Goal: Transaction & Acquisition: Purchase product/service

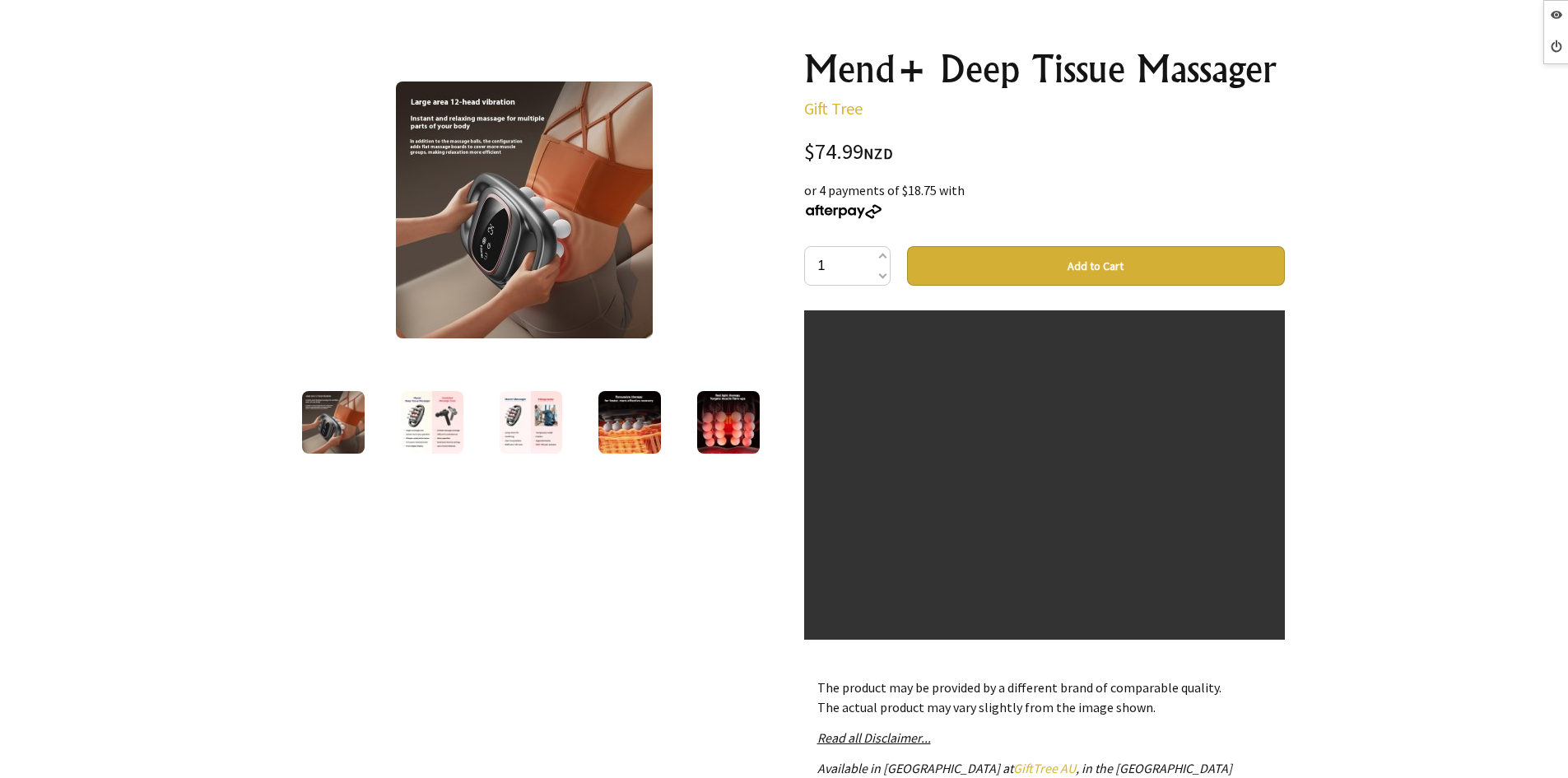
scroll to position [741, 0]
drag, startPoint x: 941, startPoint y: 372, endPoint x: 947, endPoint y: 380, distance: 10.0
click at [941, 372] on video at bounding box center [1044, 278] width 481 height 1418
click at [1082, 515] on video at bounding box center [1044, 608] width 481 height 1418
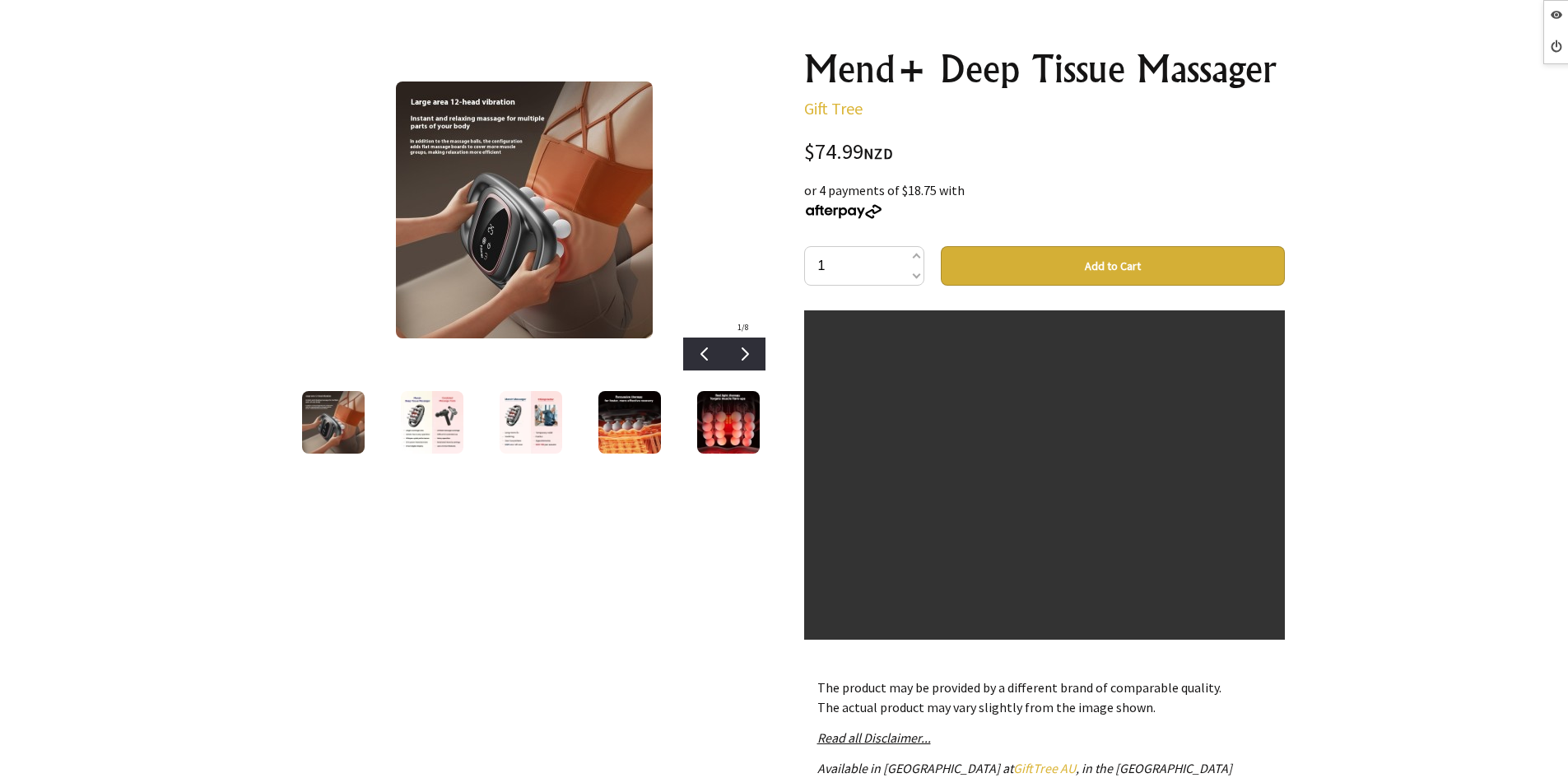
scroll to position [741, 0]
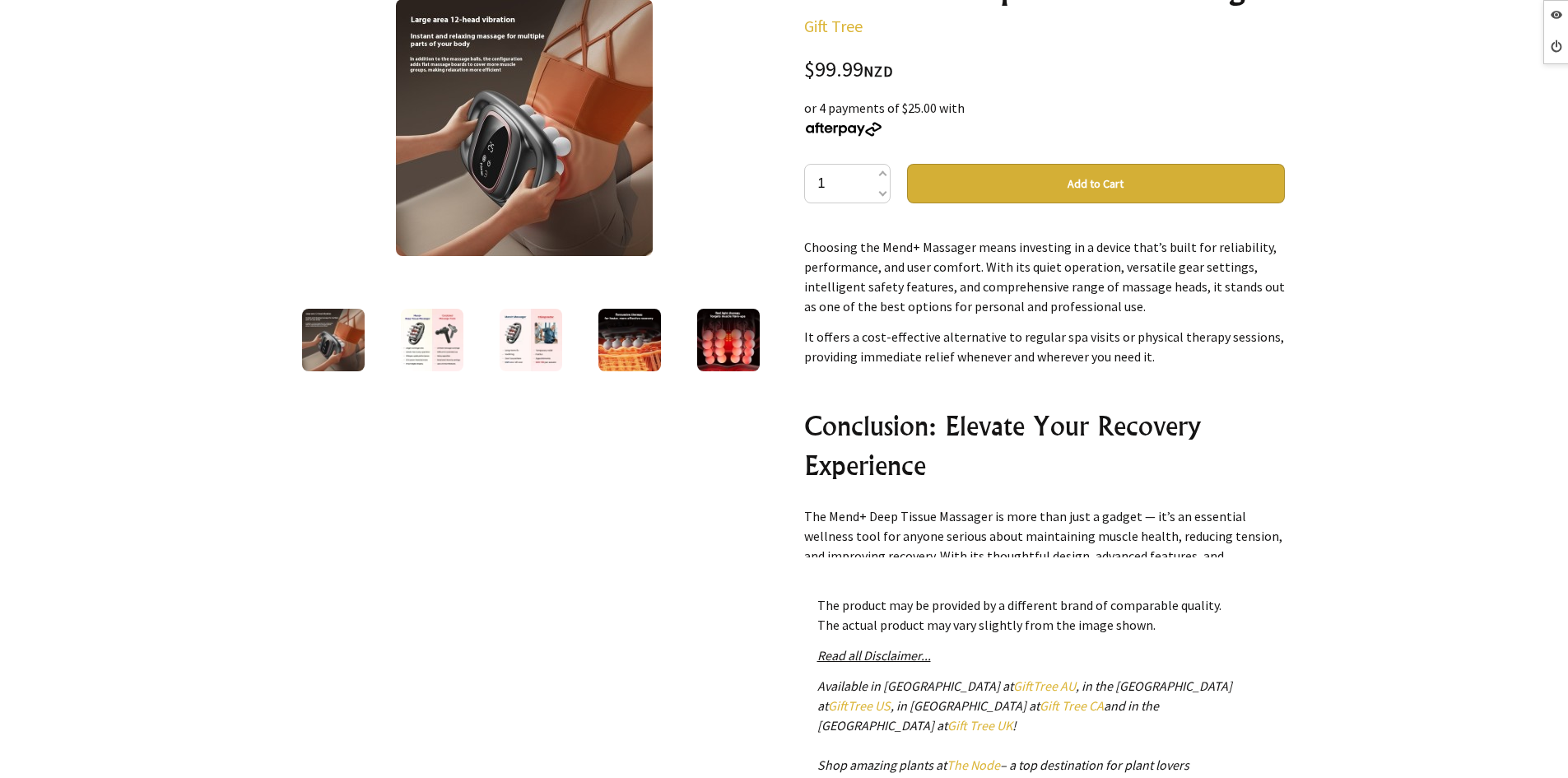
scroll to position [6028, 0]
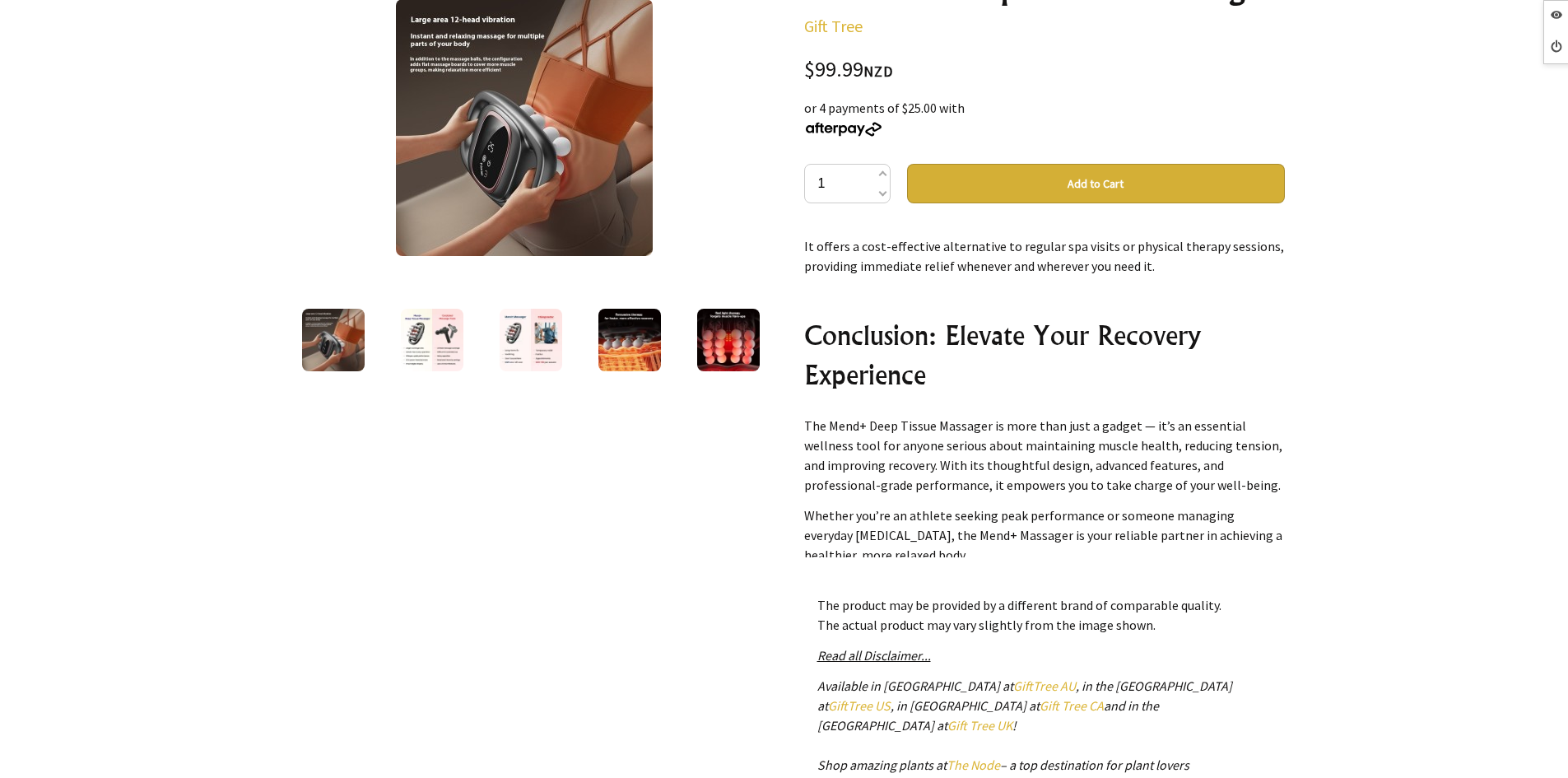
click at [1346, 428] on div at bounding box center [784, 435] width 1568 height 1041
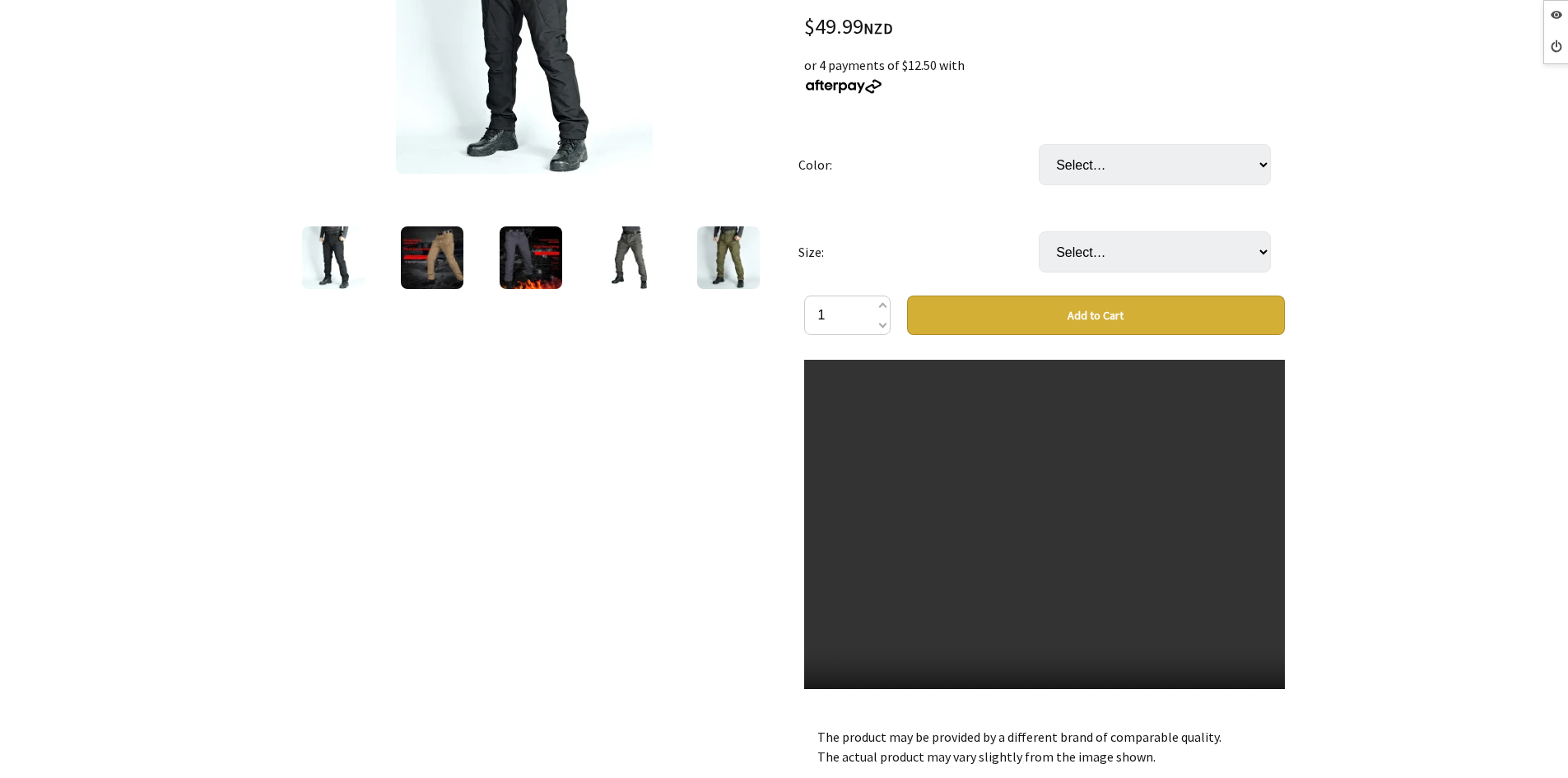
scroll to position [329, 0]
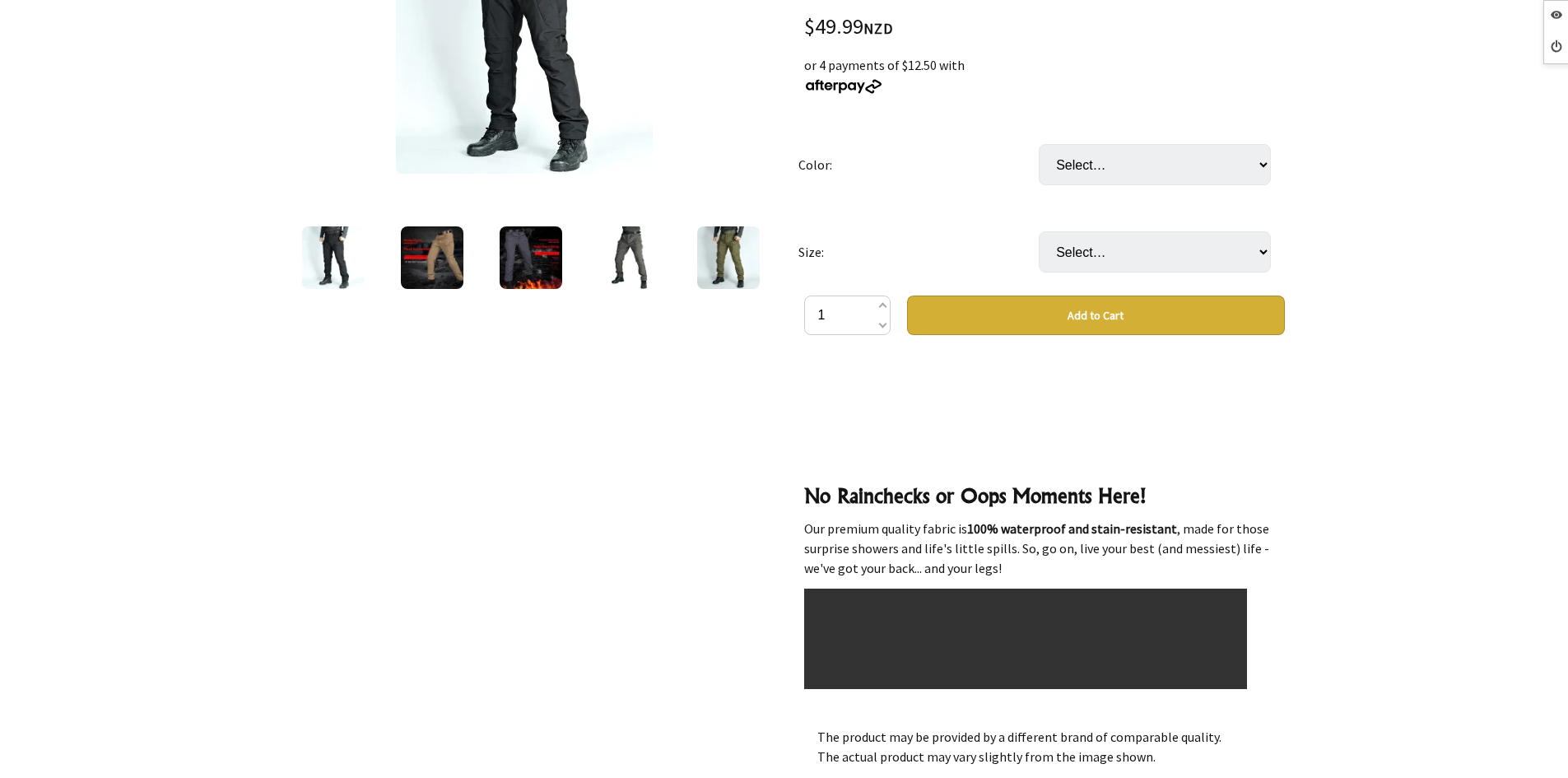
scroll to position [1563, 0]
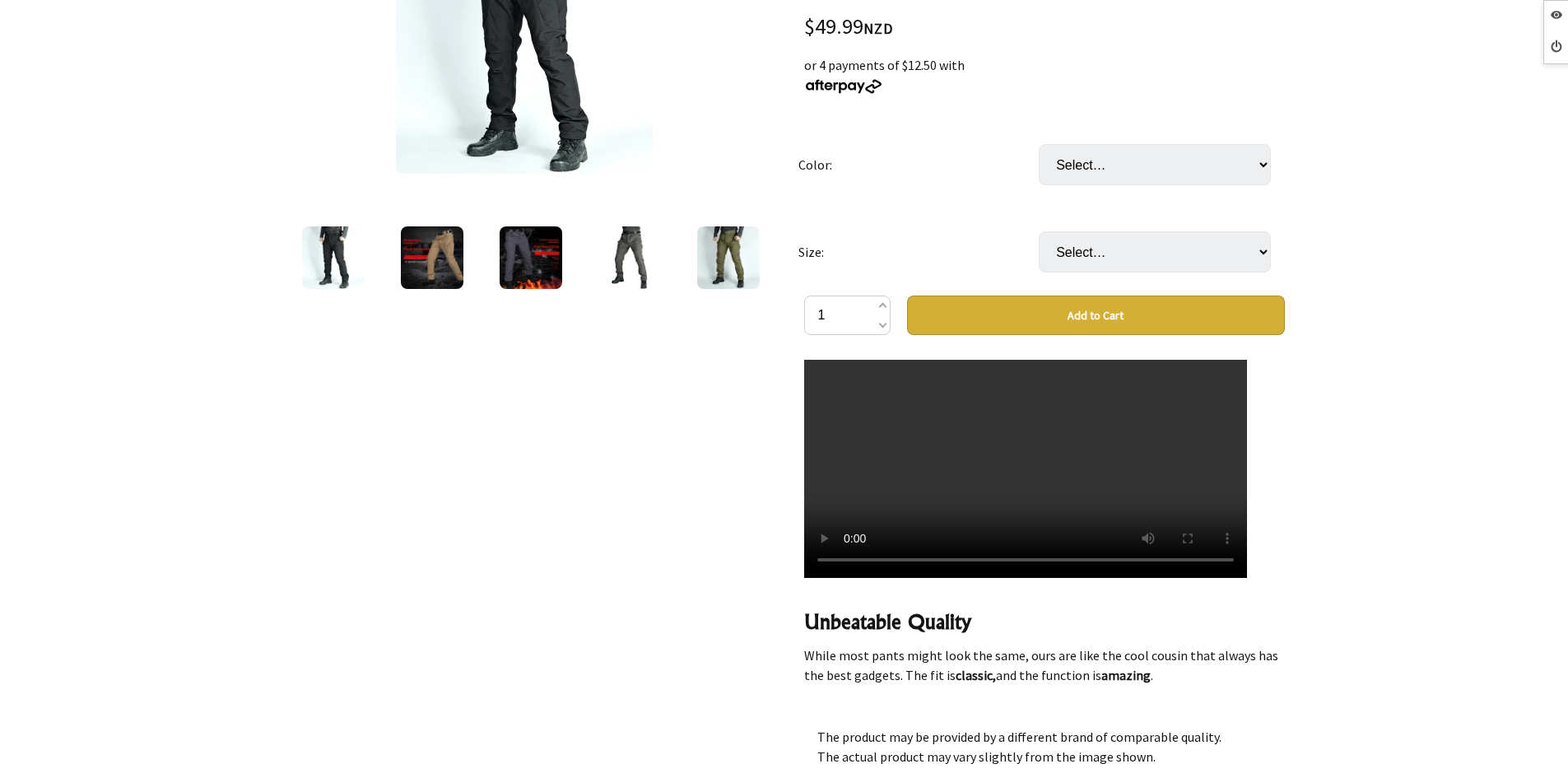
click at [1348, 512] on div at bounding box center [784, 460] width 1568 height 1255
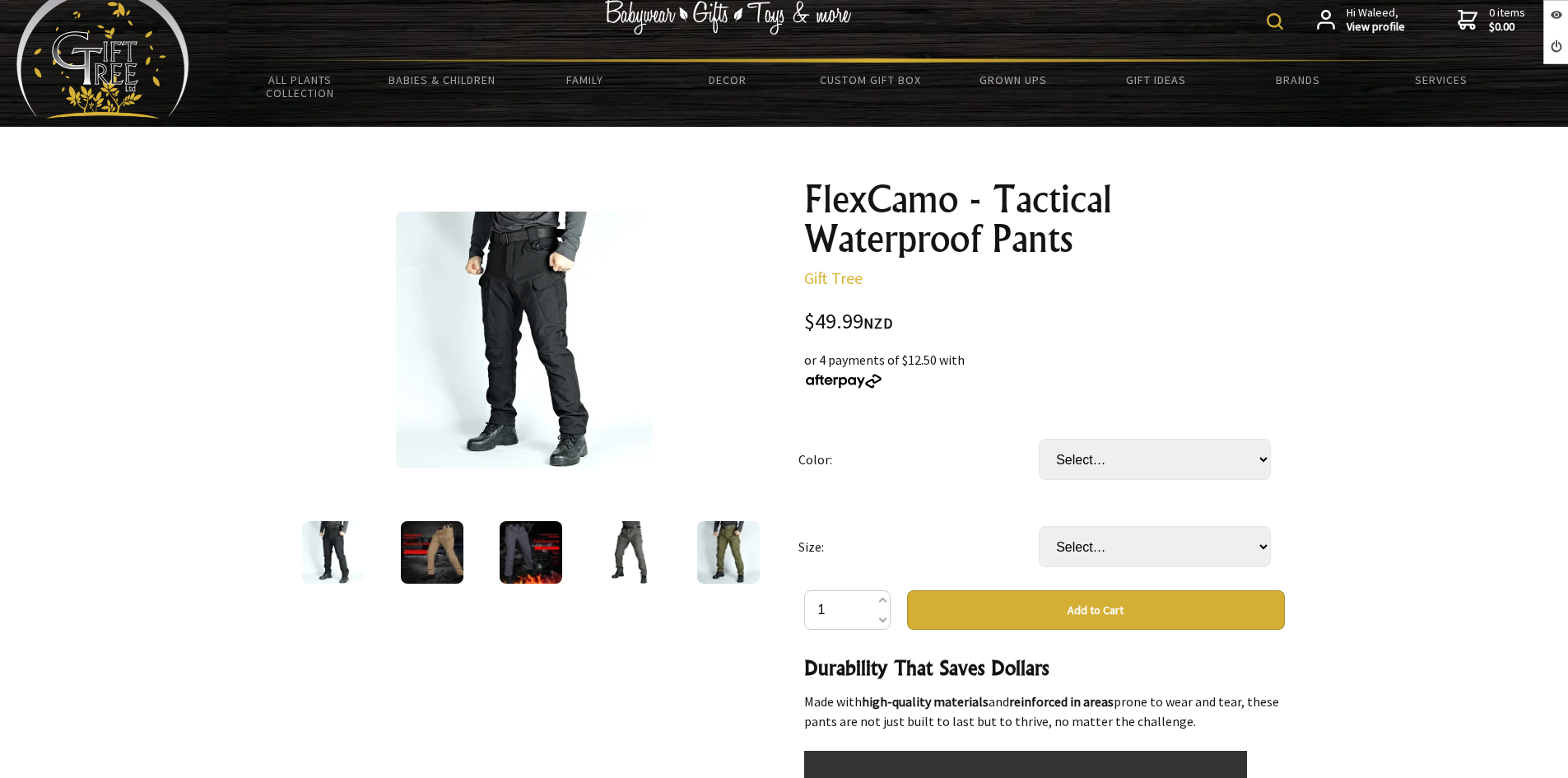
scroll to position [0, 0]
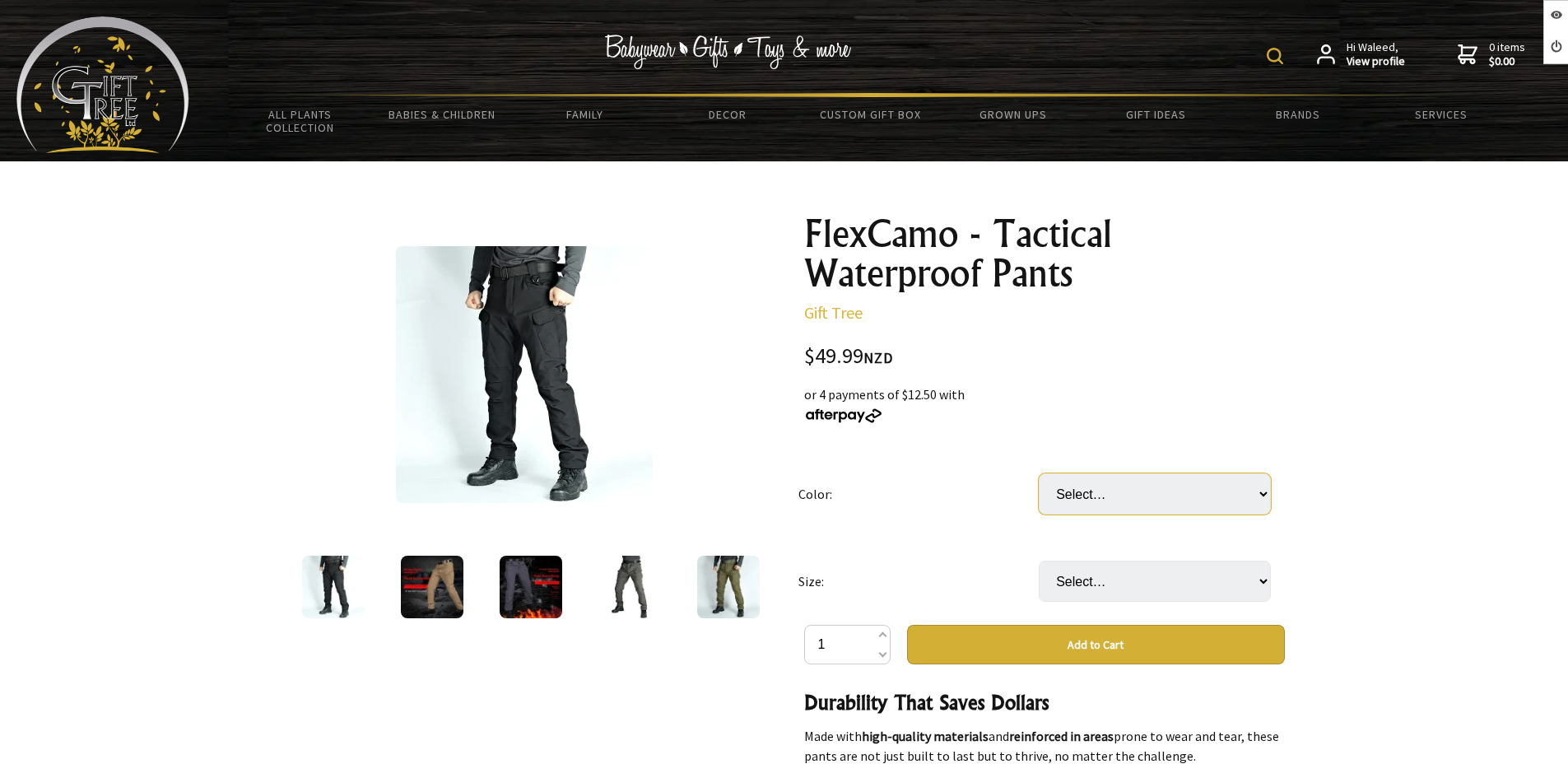
click at [1210, 493] on select "Select… Army Green Black Brown Dark Night Camouflage Gray Green Ruins Russian C…" at bounding box center [1155, 494] width 232 height 42
click at [1039, 473] on select "Select… Army Green Black Brown Dark Night Camouflage Gray Green Ruins Russian C…" at bounding box center [1155, 494] width 232 height 42
click at [1191, 486] on select "Select… Army Green Black Brown Dark Night Camouflage Gray Green Ruins Russian C…" at bounding box center [1155, 494] width 232 height 42
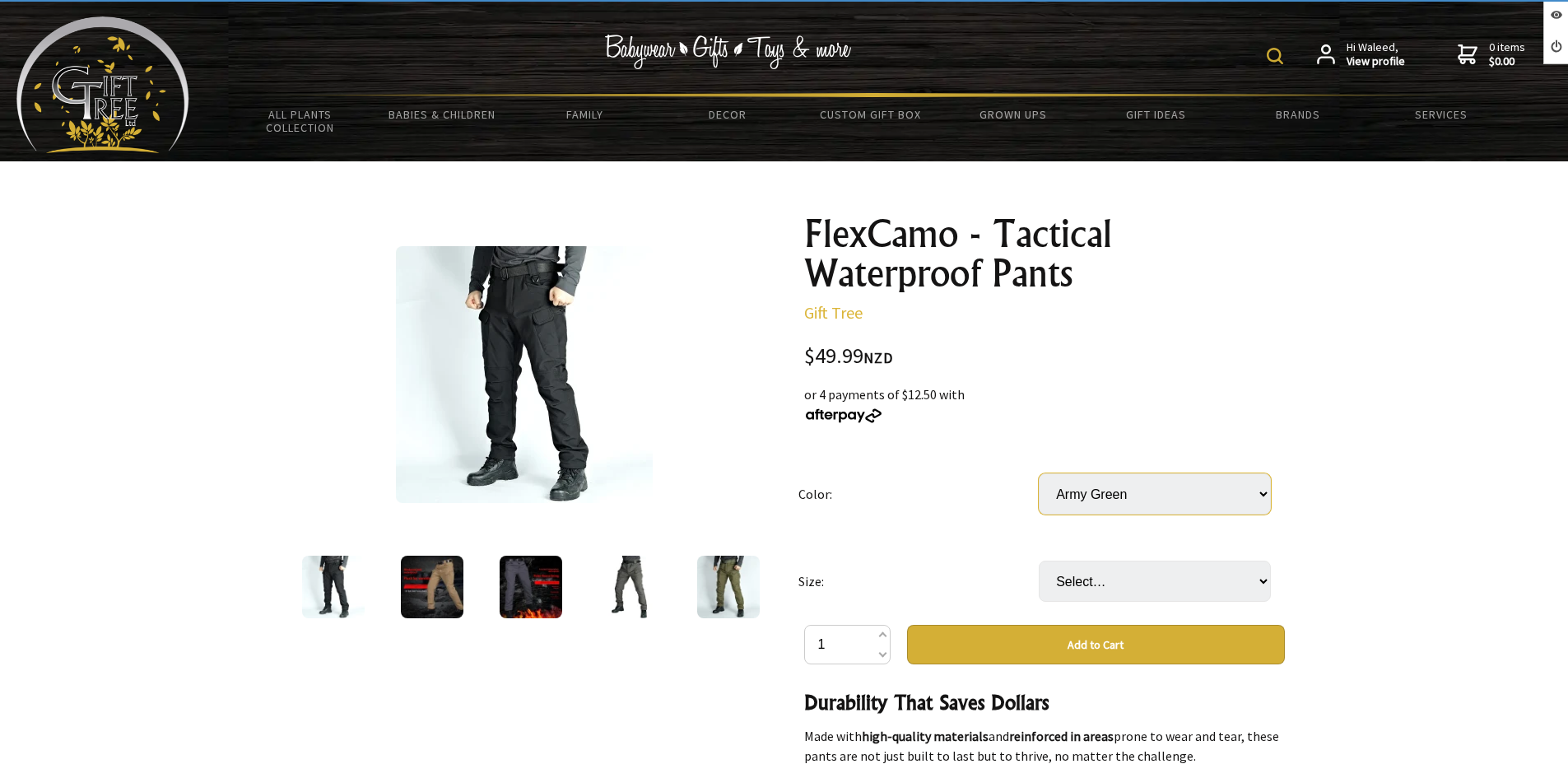
select select "Brown"
click at [1039, 473] on select "Select… Army Green Black Brown Dark Night Camouflage Gray Green Ruins Russian C…" at bounding box center [1155, 494] width 232 height 42
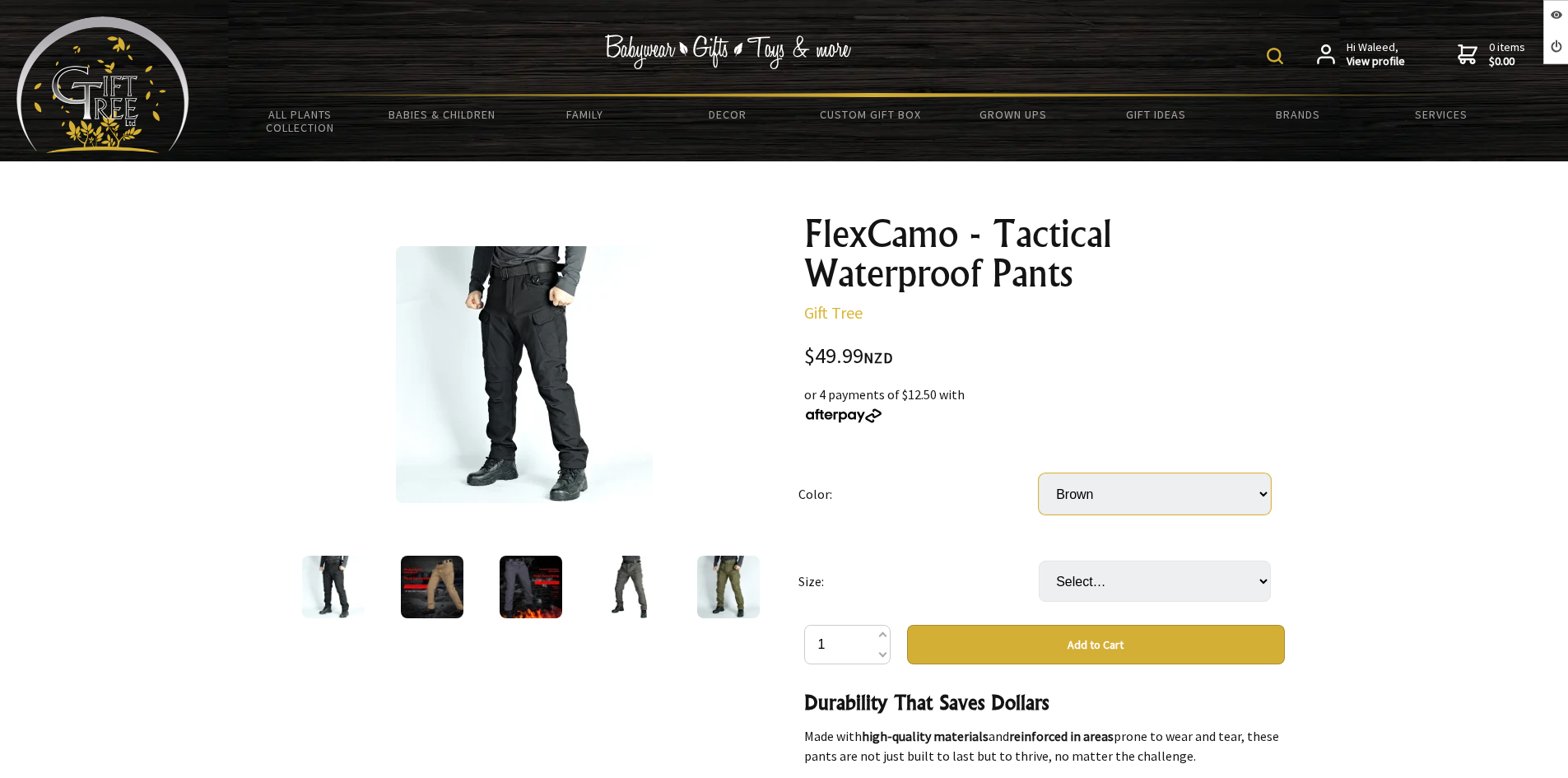
click at [1147, 496] on select "Select… Army Green Black Brown Dark Night Camouflage Gray Green Ruins Russian C…" at bounding box center [1155, 494] width 232 height 42
click at [1111, 610] on td "Select… S M L XL XXL 3XL 4XL" at bounding box center [1159, 581] width 240 height 87
click at [445, 588] on img at bounding box center [431, 586] width 62 height 62
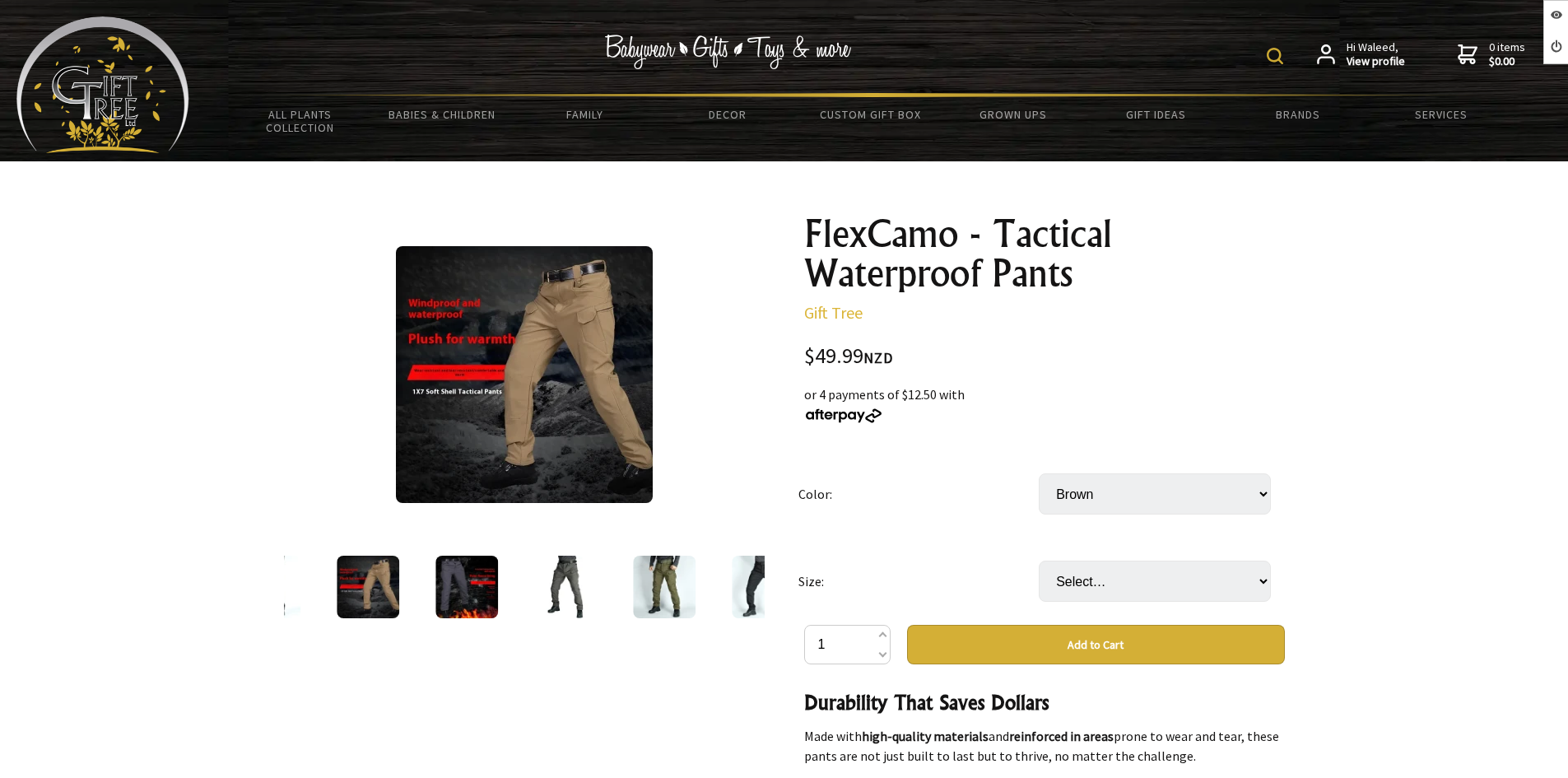
click at [455, 606] on img at bounding box center [466, 586] width 62 height 62
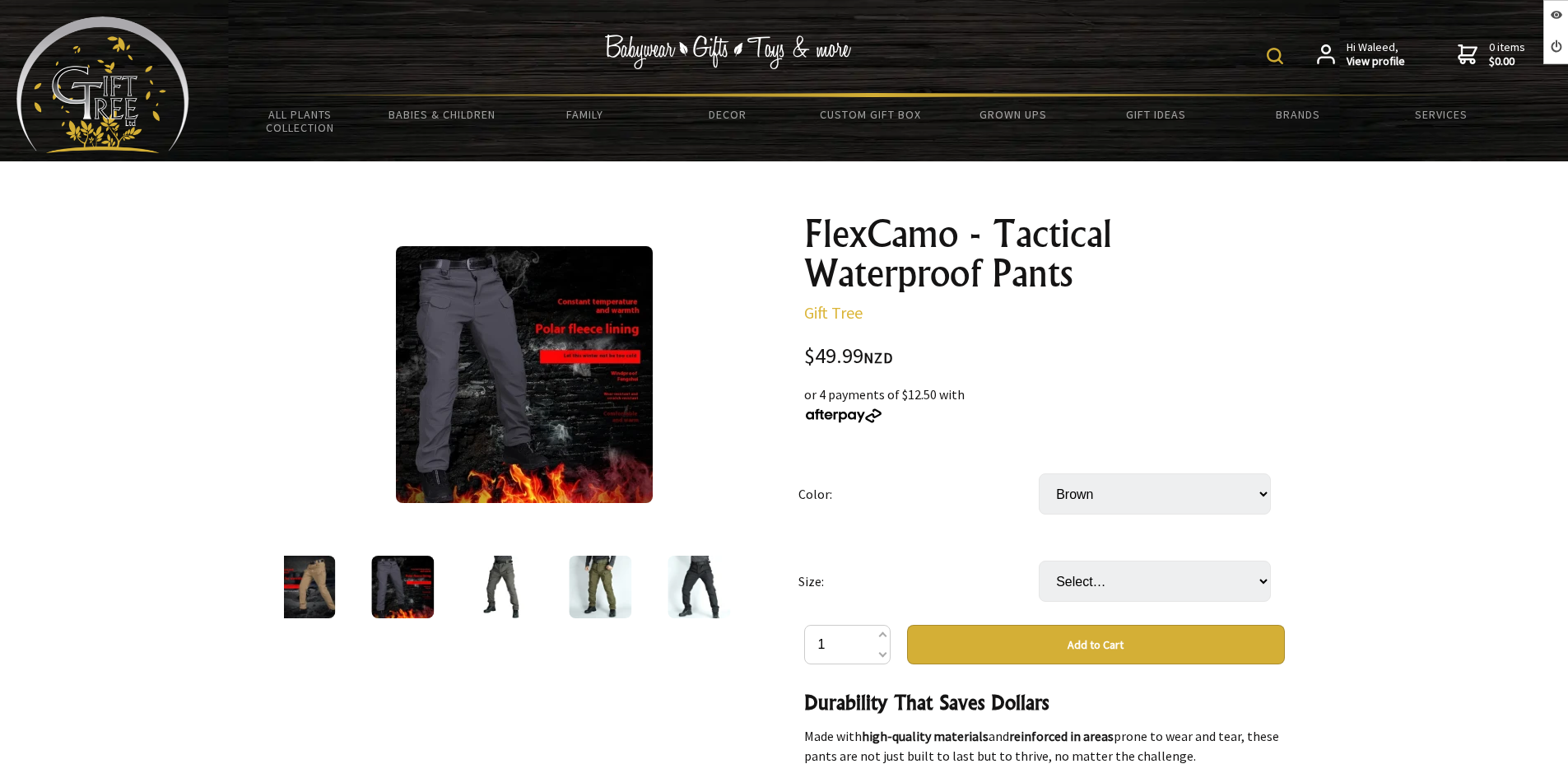
drag, startPoint x: 482, startPoint y: 580, endPoint x: 502, endPoint y: 578, distance: 20.1
click at [483, 580] on img at bounding box center [500, 586] width 62 height 62
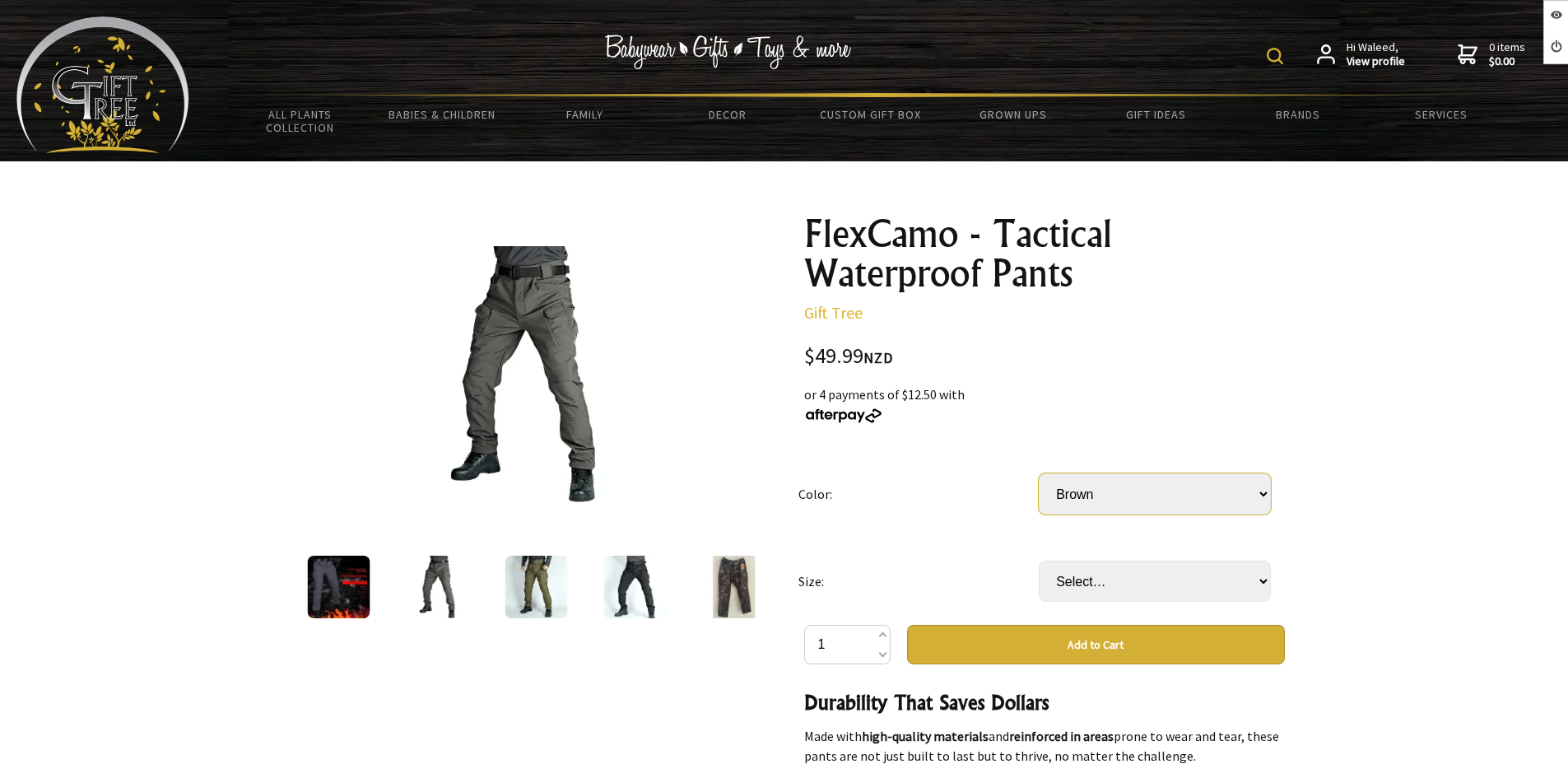
click at [1138, 504] on select "Select… Army Green Black Brown Dark Night Camouflage Gray Green Ruins Russian C…" at bounding box center [1155, 494] width 232 height 42
select select "Green Ruins"
click at [1039, 473] on select "Select… Army Green Black Brown Dark Night Camouflage Gray Green Ruins Russian C…" at bounding box center [1155, 494] width 232 height 42
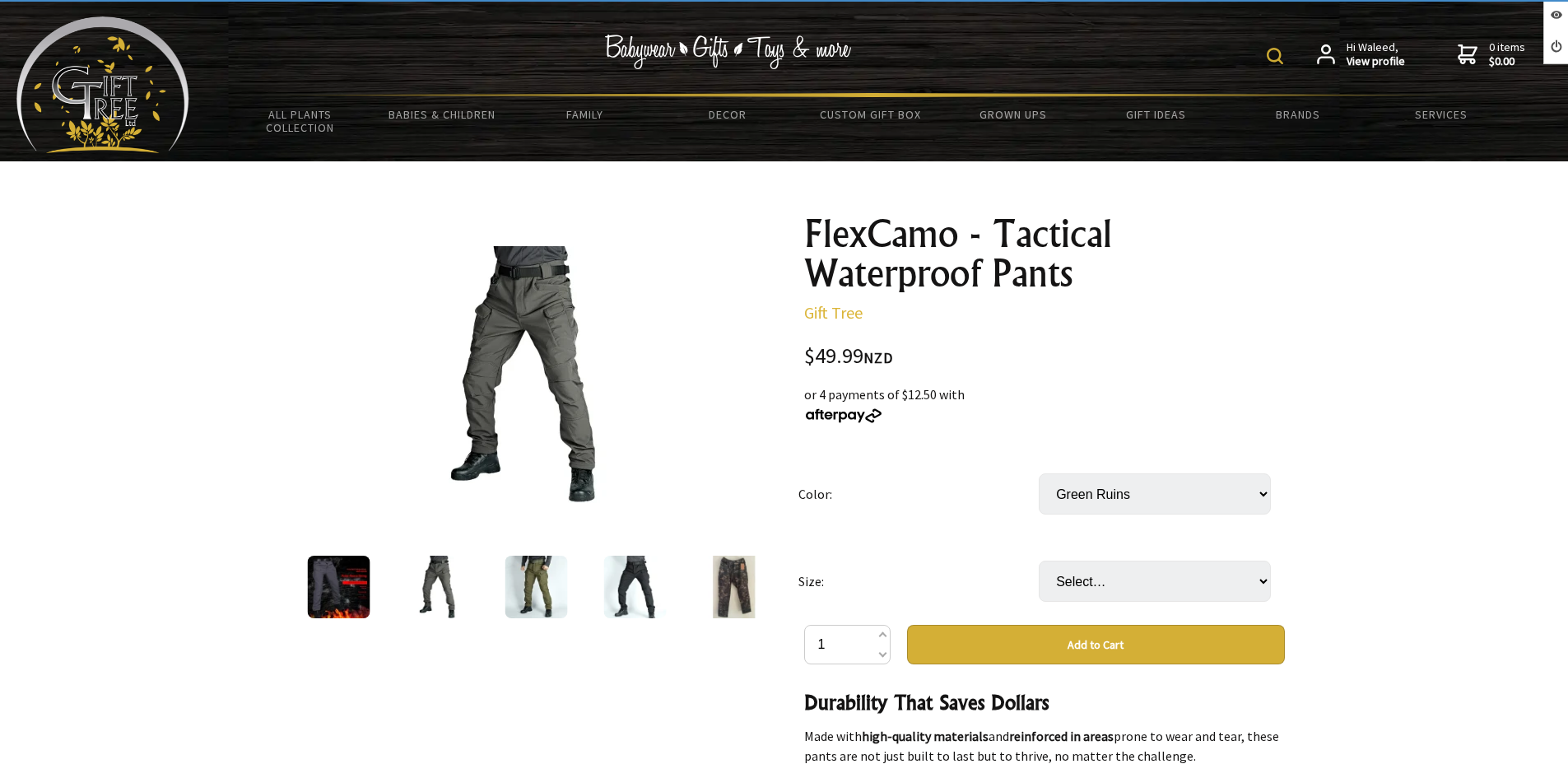
click at [639, 582] on img at bounding box center [634, 586] width 62 height 62
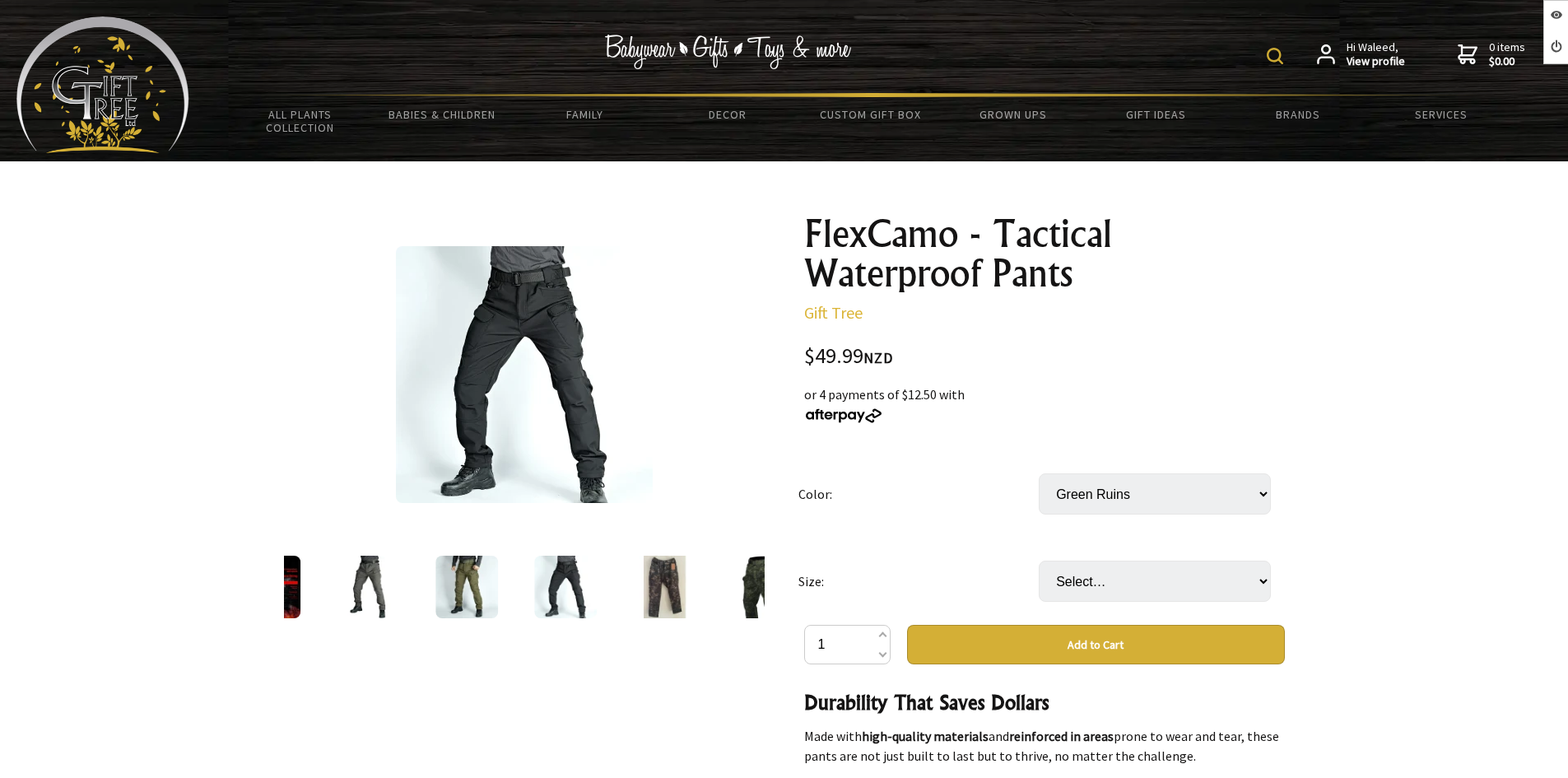
click at [643, 587] on div at bounding box center [664, 586] width 99 height 69
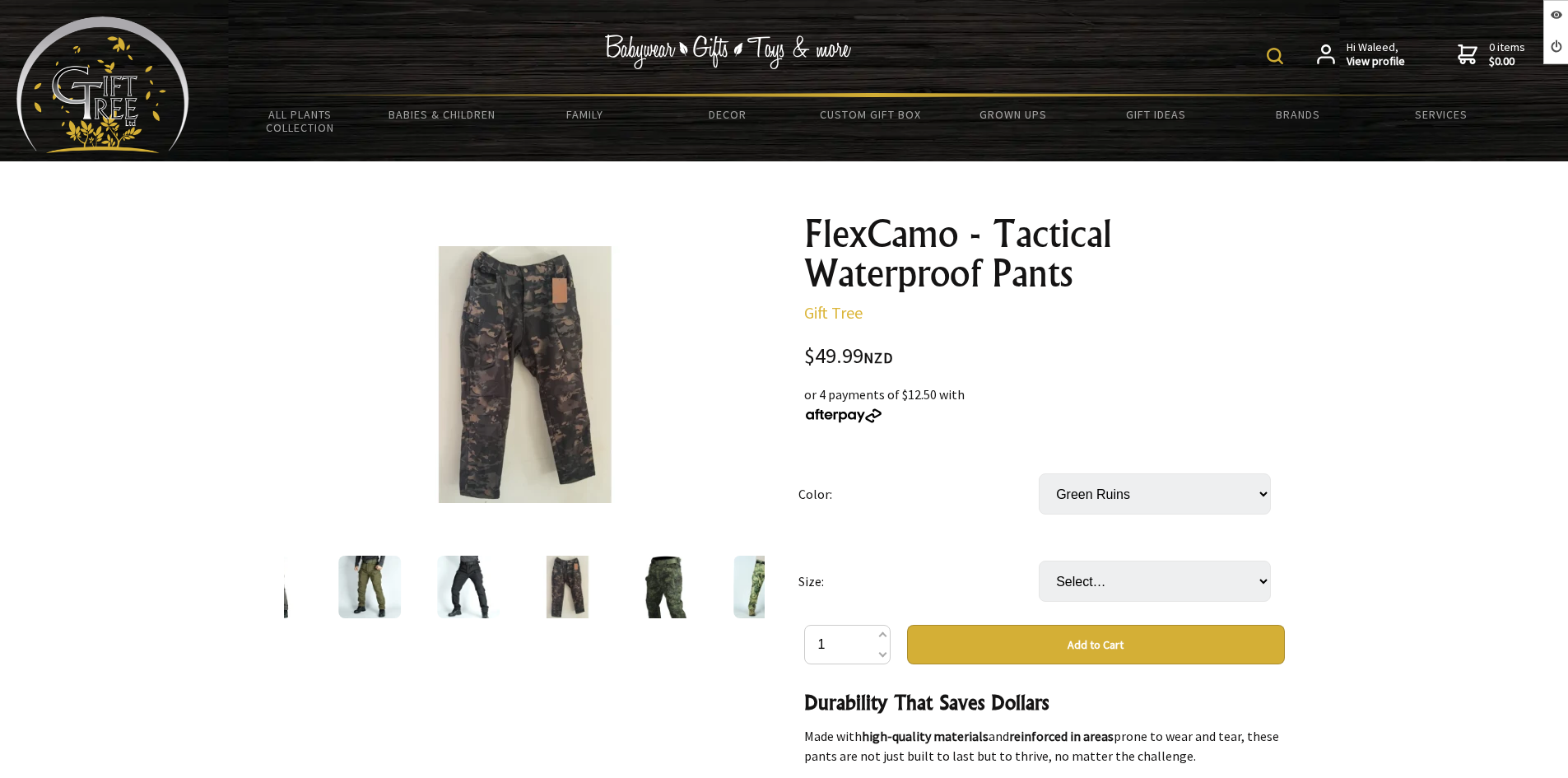
click at [645, 585] on img at bounding box center [665, 586] width 62 height 62
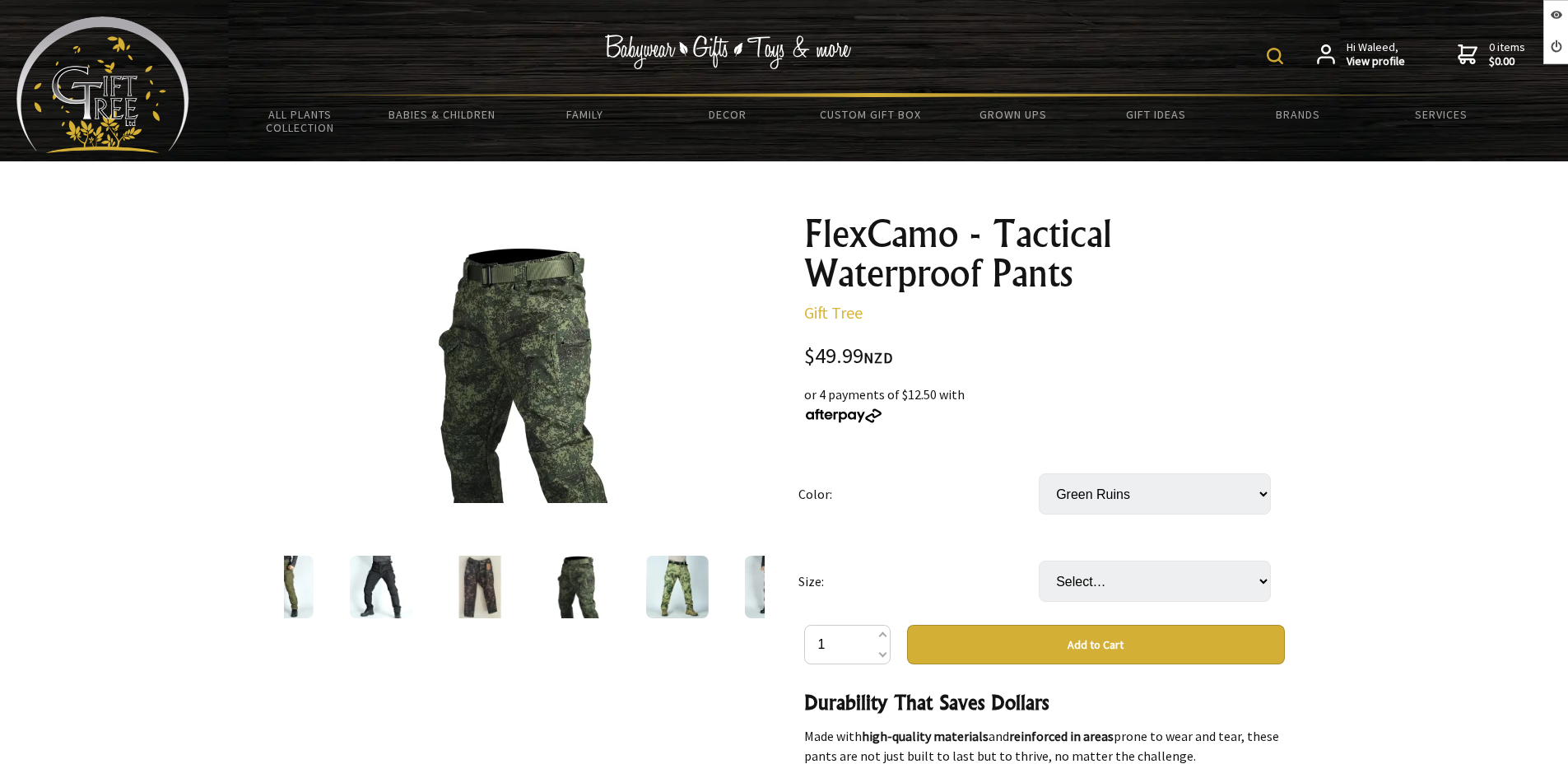
click at [645, 585] on img at bounding box center [676, 586] width 62 height 62
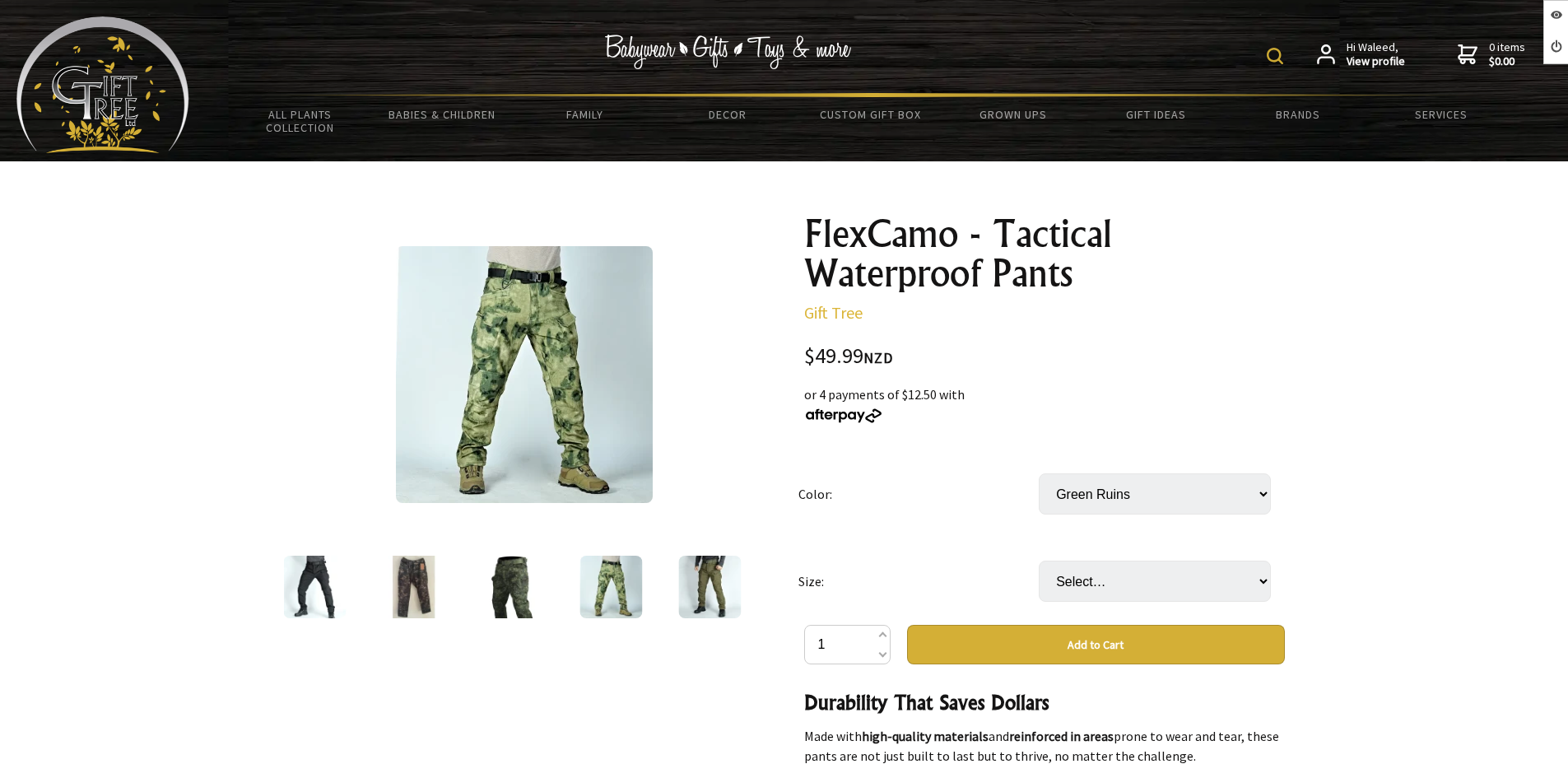
click at [639, 585] on img at bounding box center [610, 586] width 62 height 62
click at [678, 585] on img at bounding box center [709, 586] width 62 height 62
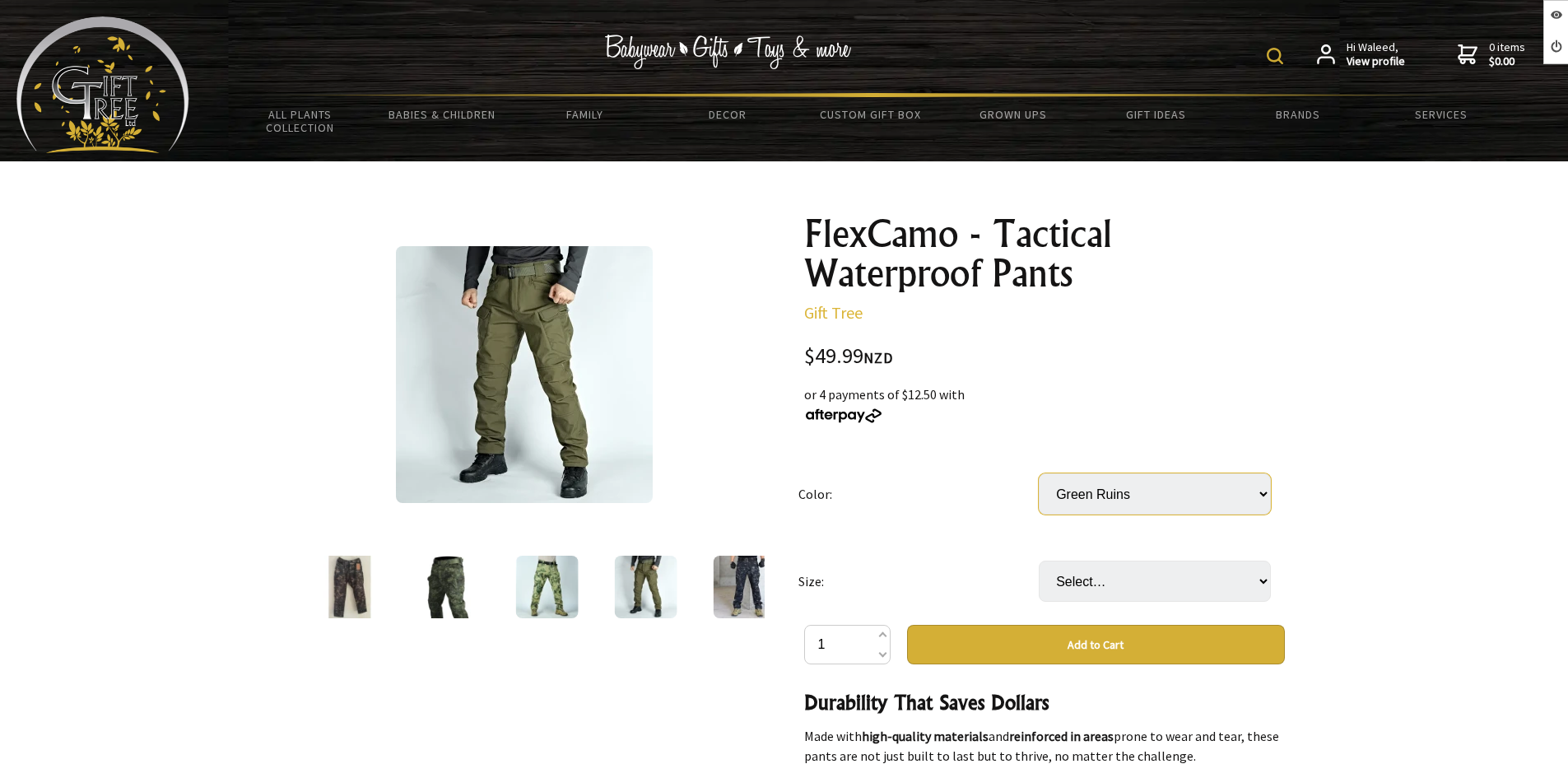
click at [1100, 496] on select "Select… Army Green Black Brown Dark Night Camouflage Gray Green Ruins Russian C…" at bounding box center [1155, 494] width 232 height 42
click at [661, 575] on img at bounding box center [645, 586] width 62 height 62
click at [722, 586] on img at bounding box center [744, 586] width 62 height 62
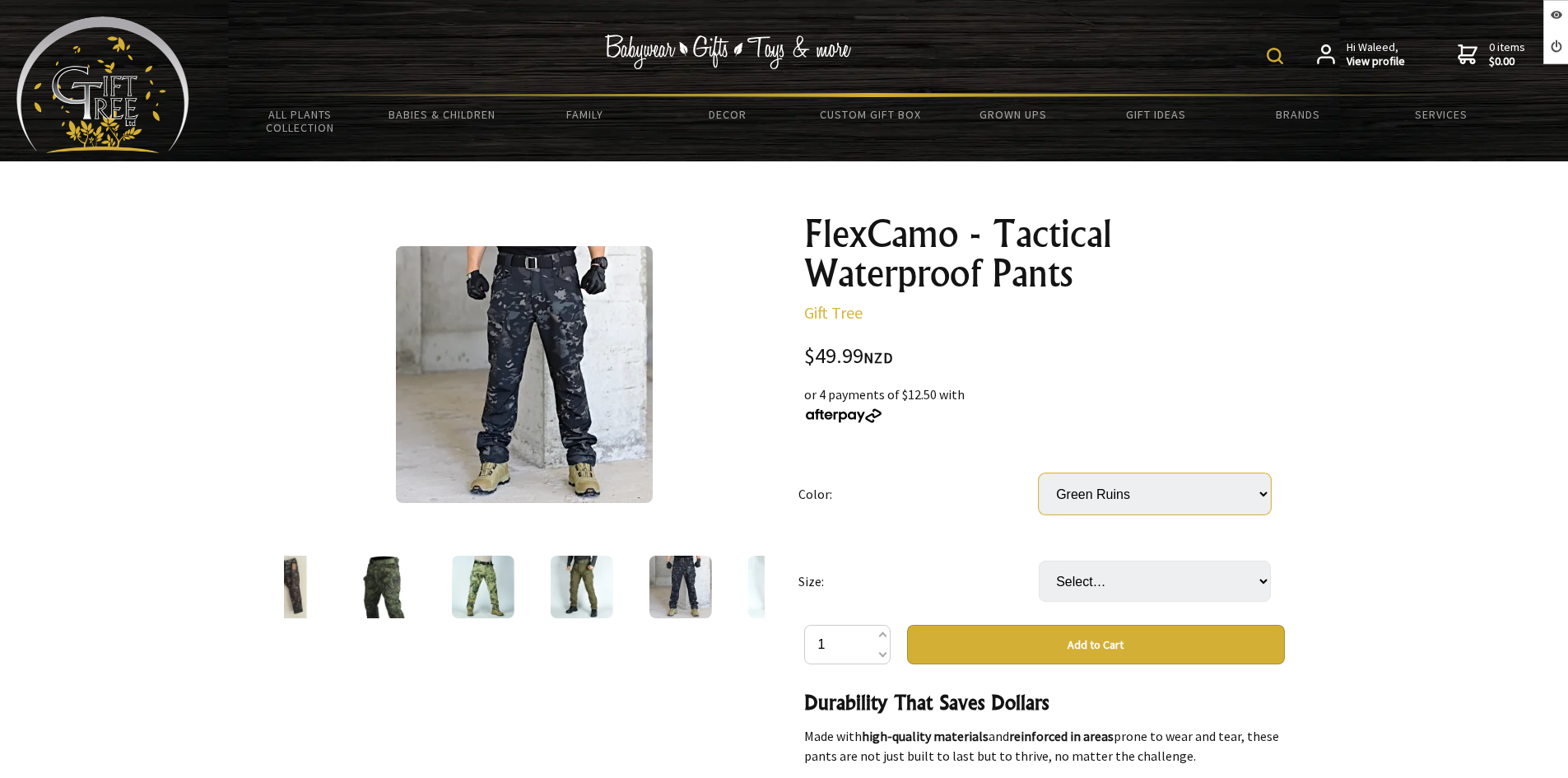
click at [1124, 499] on select "Select… Army Green Black Brown Dark Night Camouflage Gray Green Ruins Russian C…" at bounding box center [1155, 494] width 232 height 42
click at [1123, 505] on select "Select… Army Green Black Brown Dark Night Camouflage Gray Green Ruins Russian C…" at bounding box center [1155, 494] width 232 height 42
click at [744, 586] on div at bounding box center [778, 586] width 99 height 69
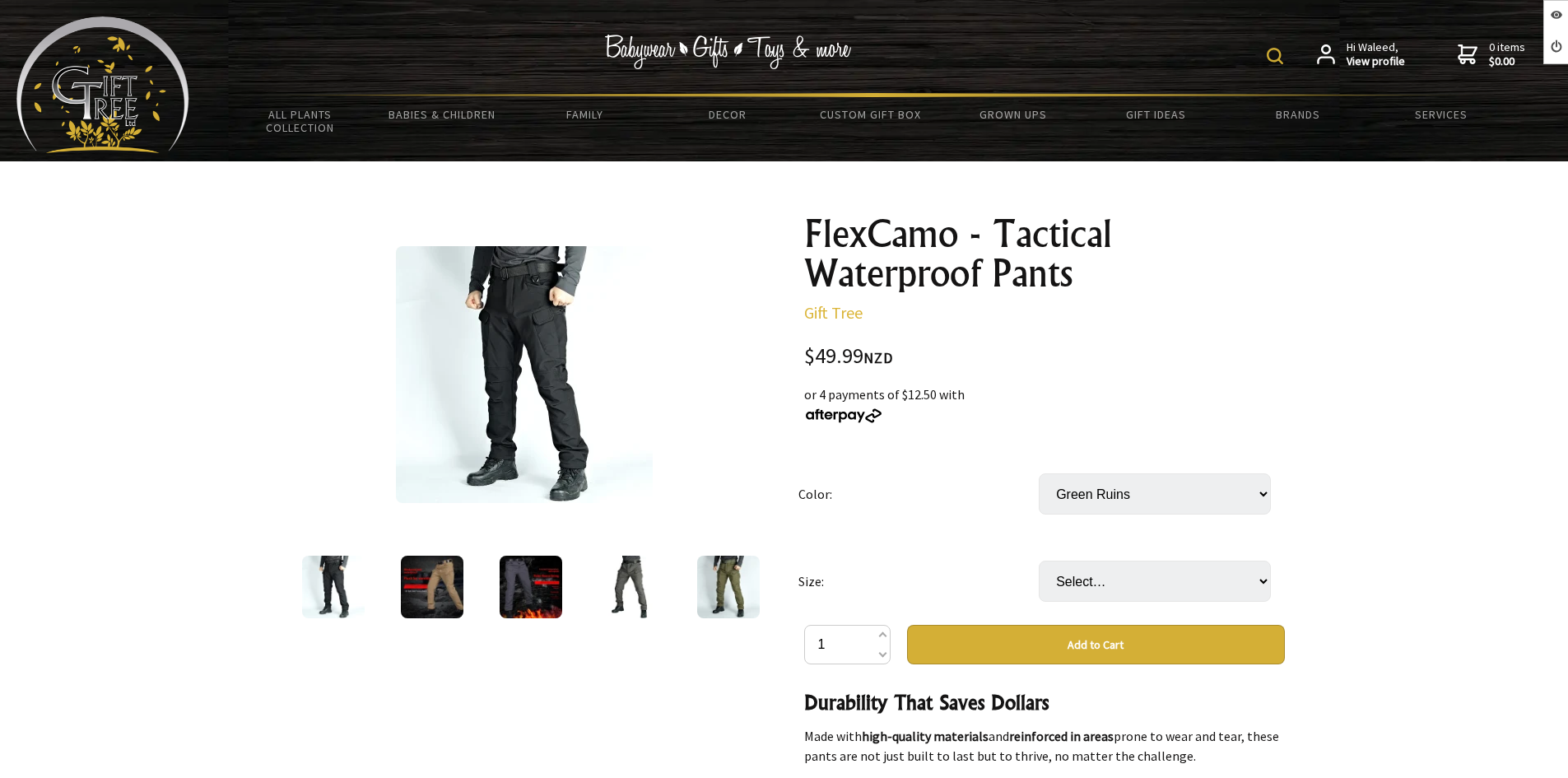
click at [434, 585] on img at bounding box center [431, 586] width 62 height 62
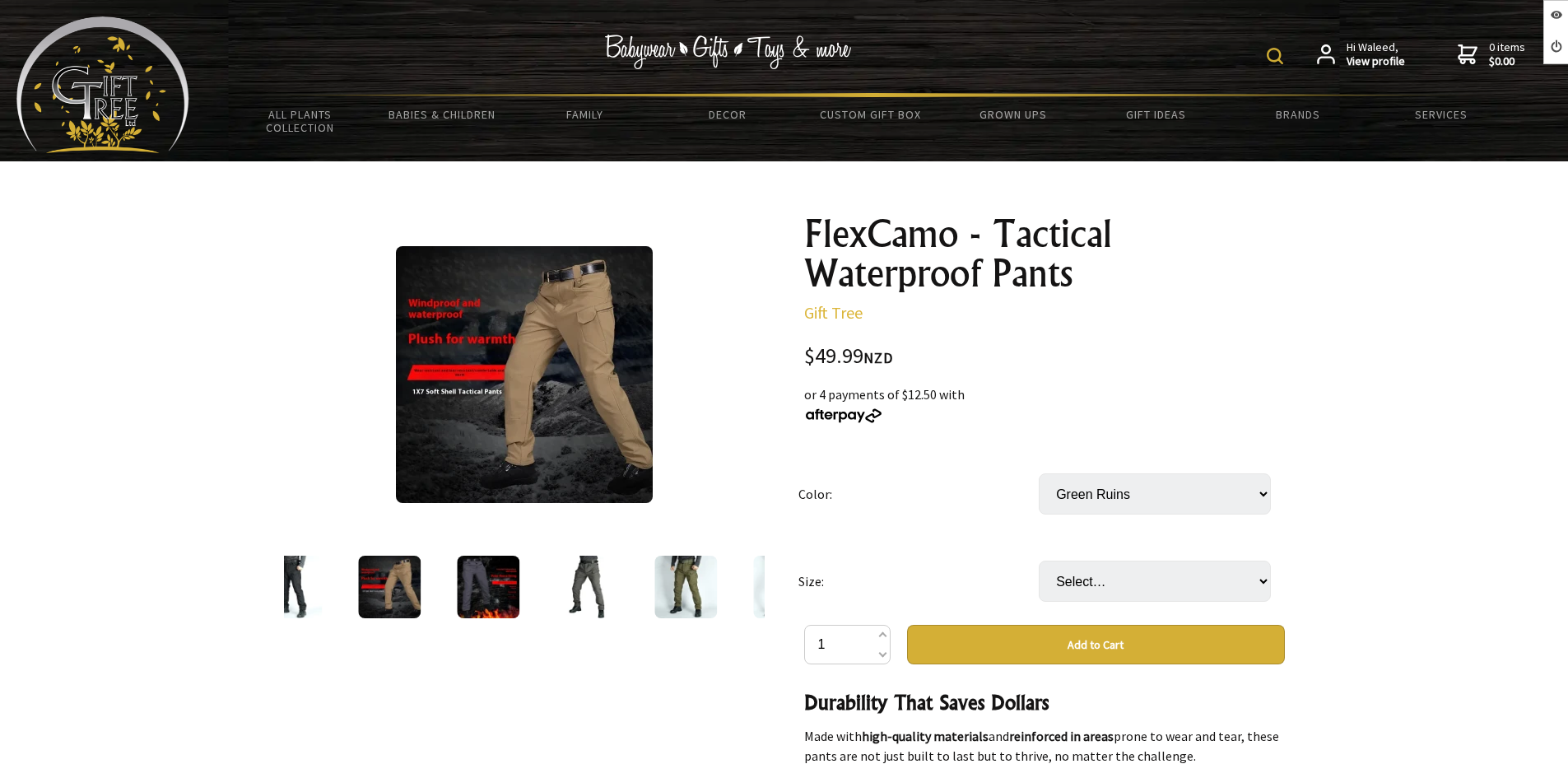
click at [504, 581] on div at bounding box center [488, 586] width 99 height 69
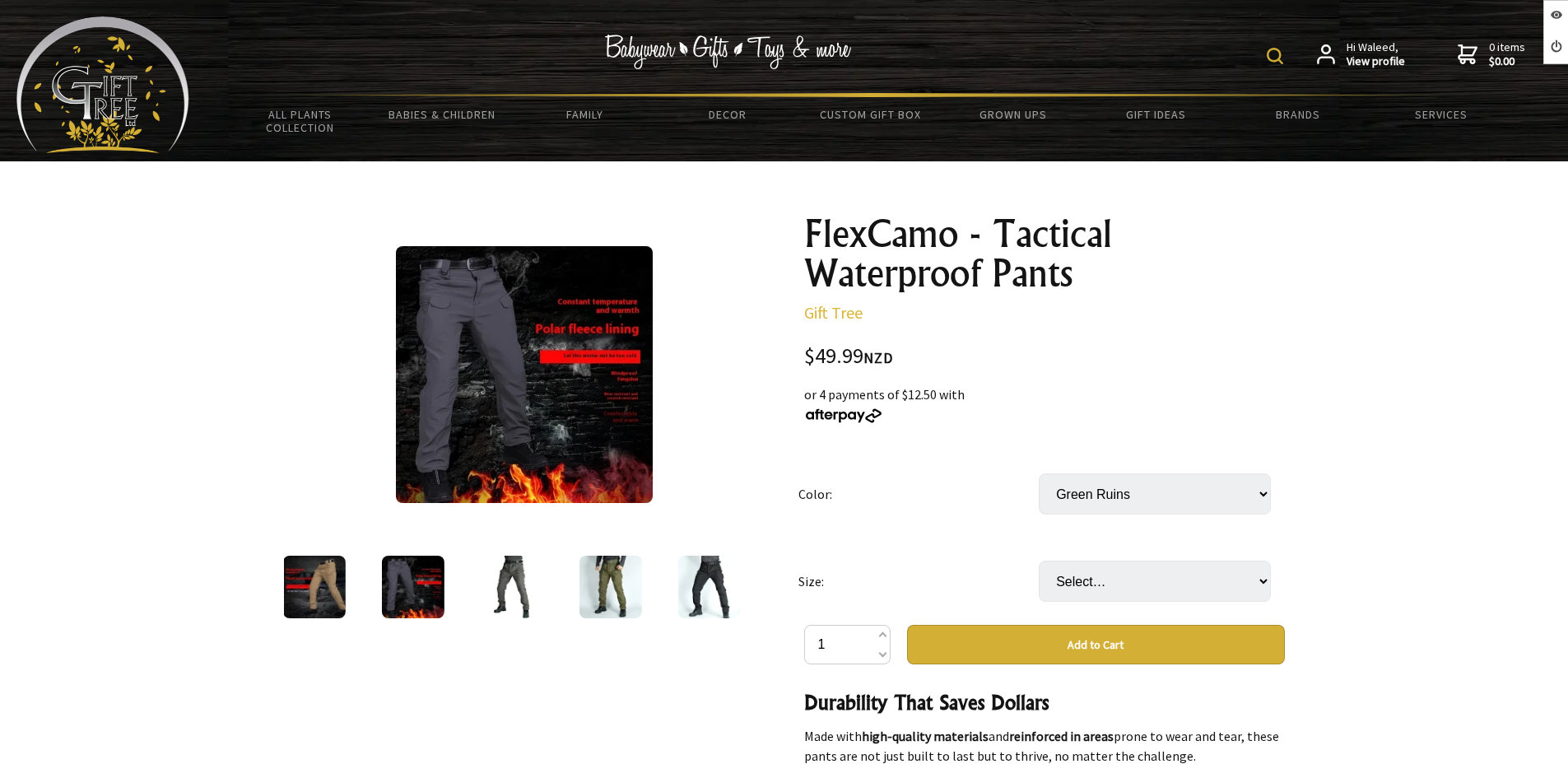
click at [514, 581] on img at bounding box center [510, 586] width 62 height 62
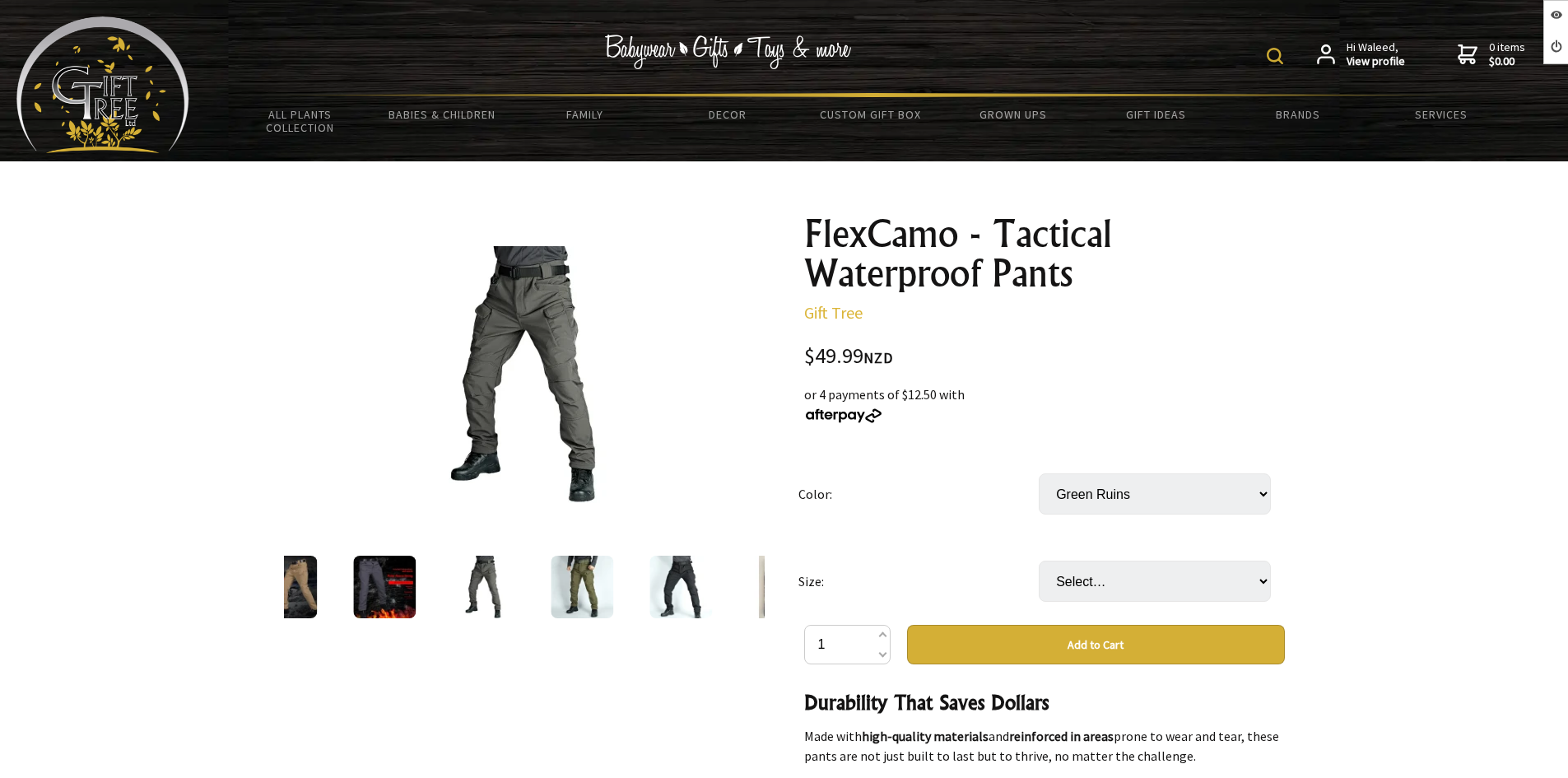
click at [550, 584] on img at bounding box center [581, 586] width 62 height 62
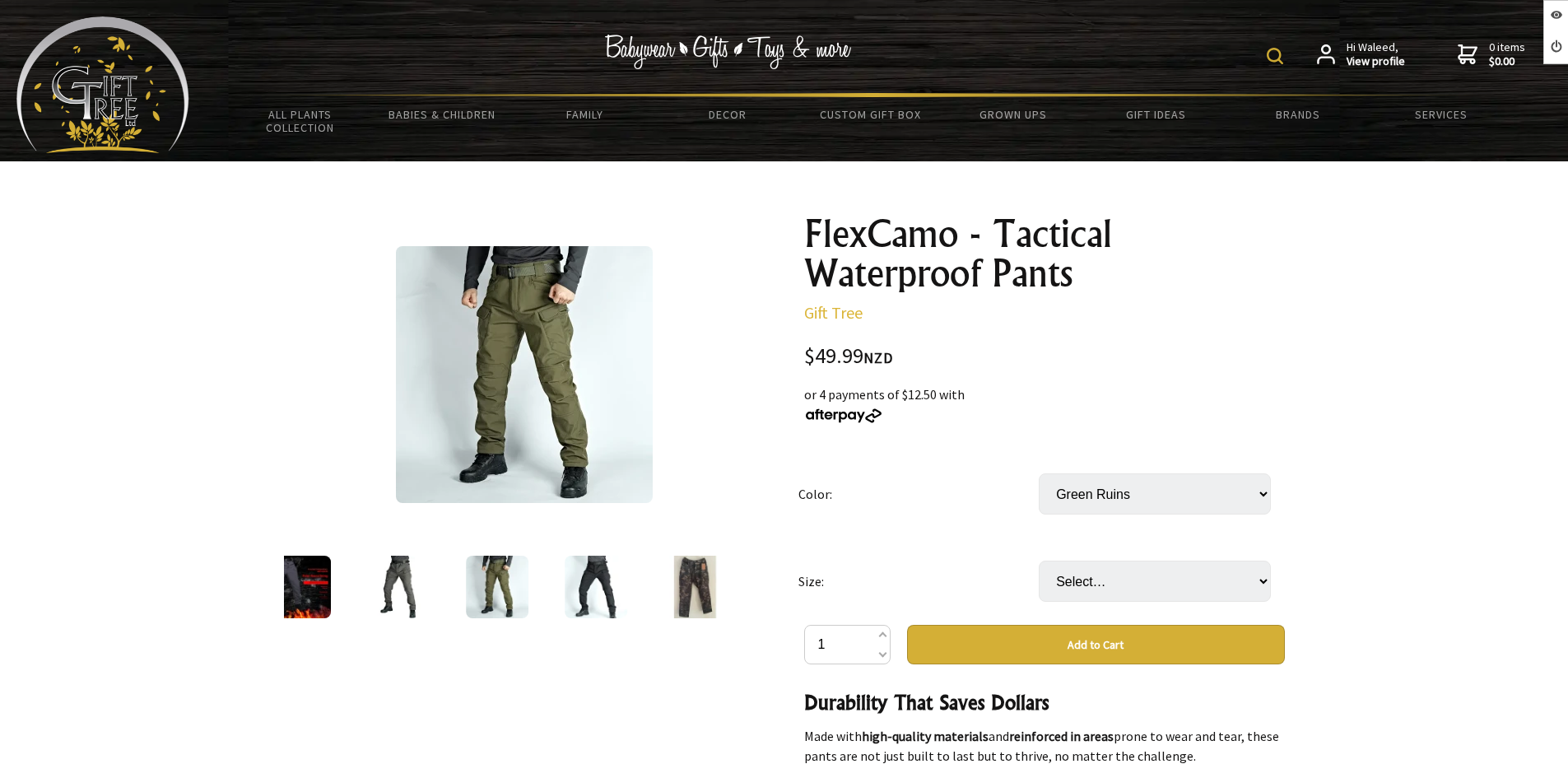
click at [579, 584] on img at bounding box center [595, 586] width 62 height 62
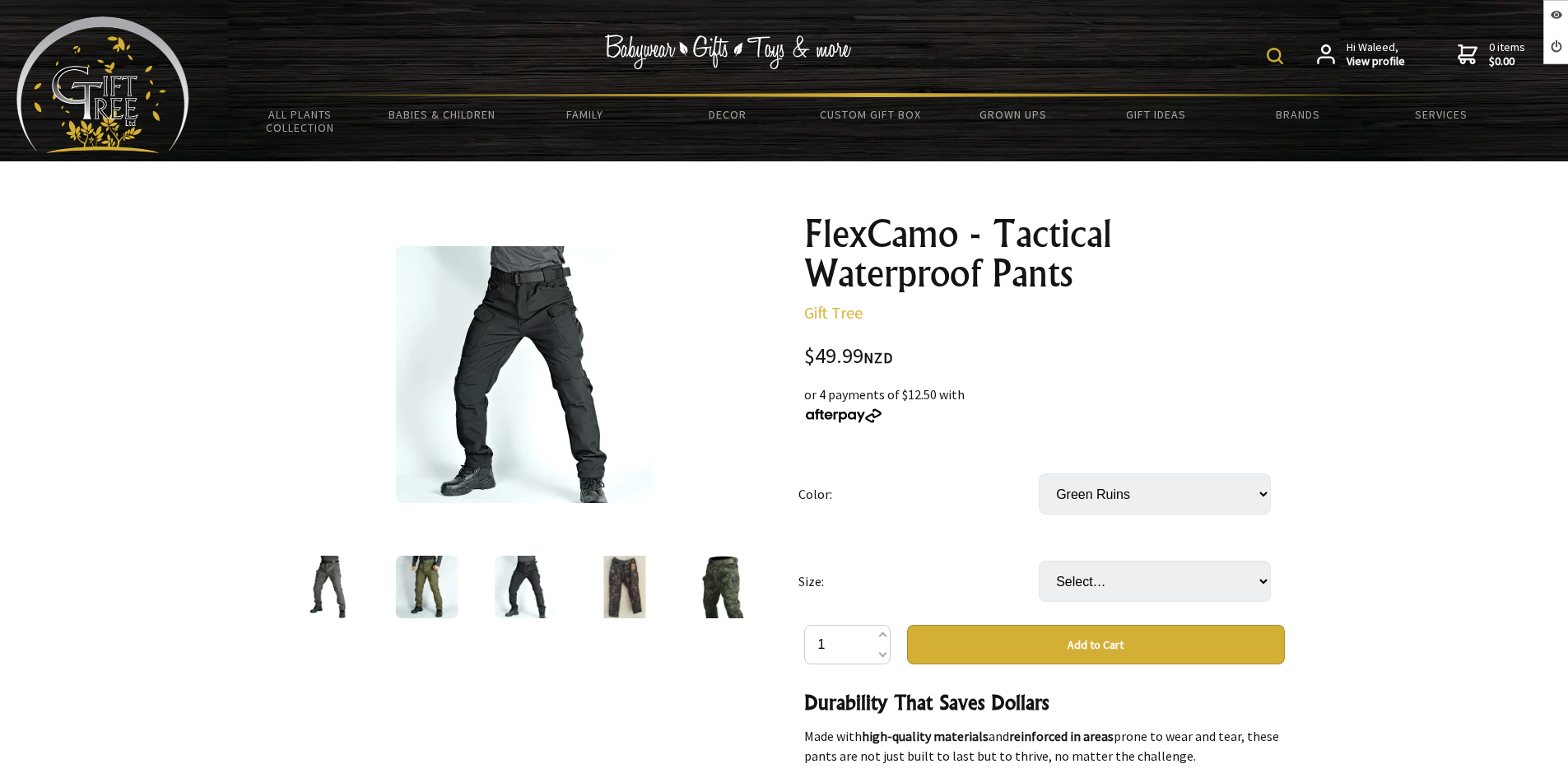
click at [606, 584] on img at bounding box center [624, 586] width 62 height 62
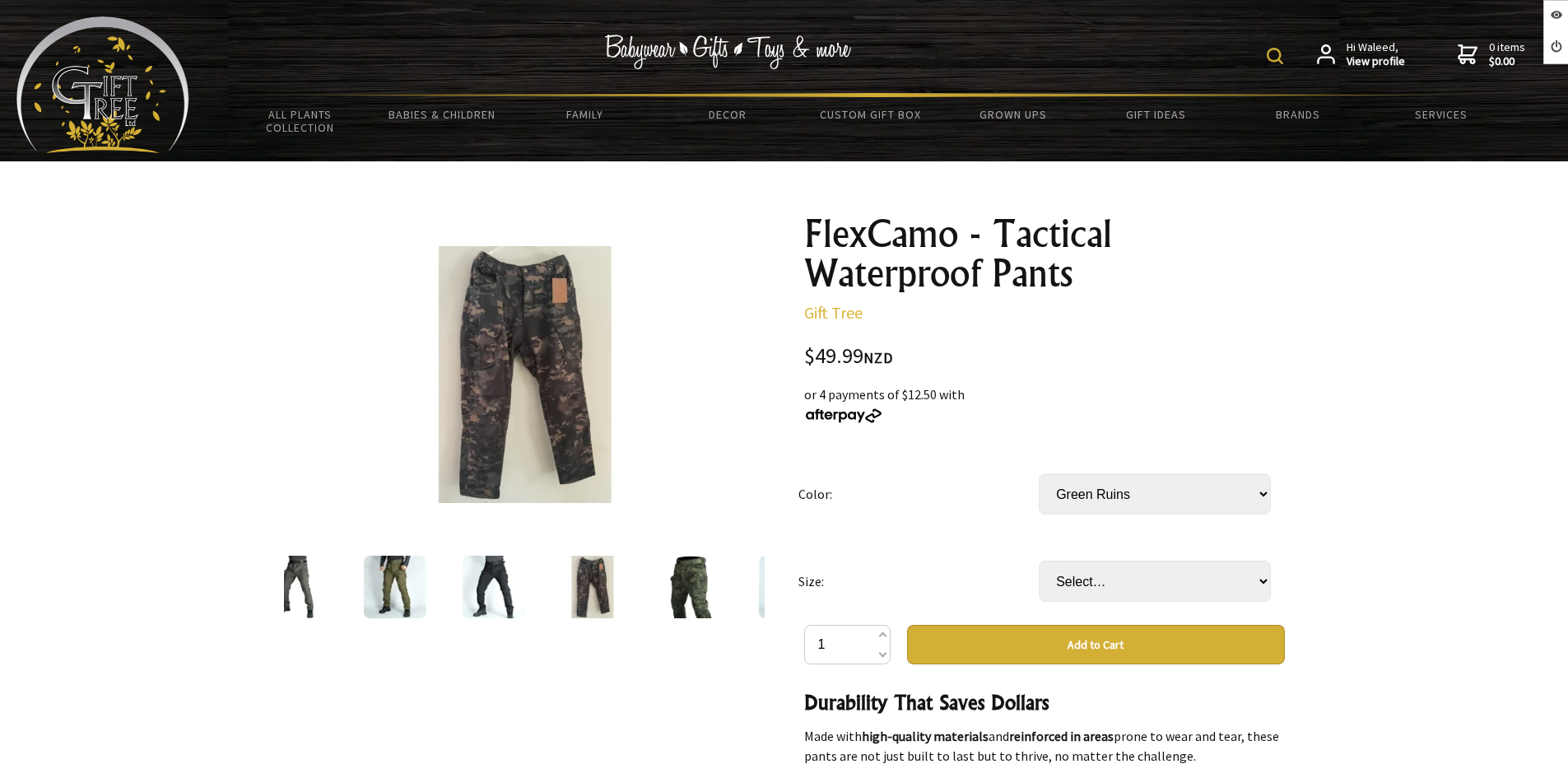
click at [661, 582] on img at bounding box center [690, 586] width 62 height 62
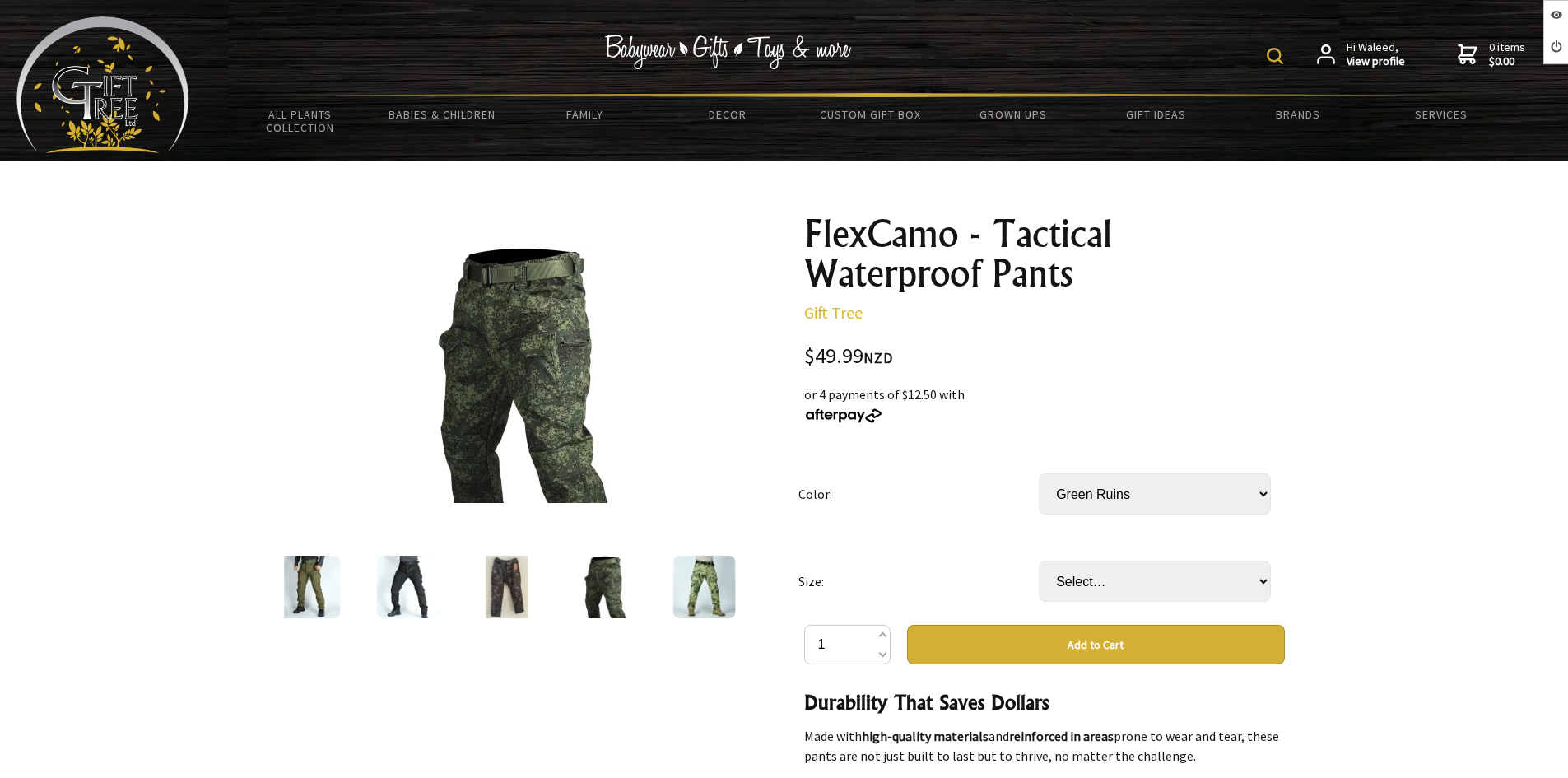
click at [697, 583] on img at bounding box center [703, 586] width 62 height 62
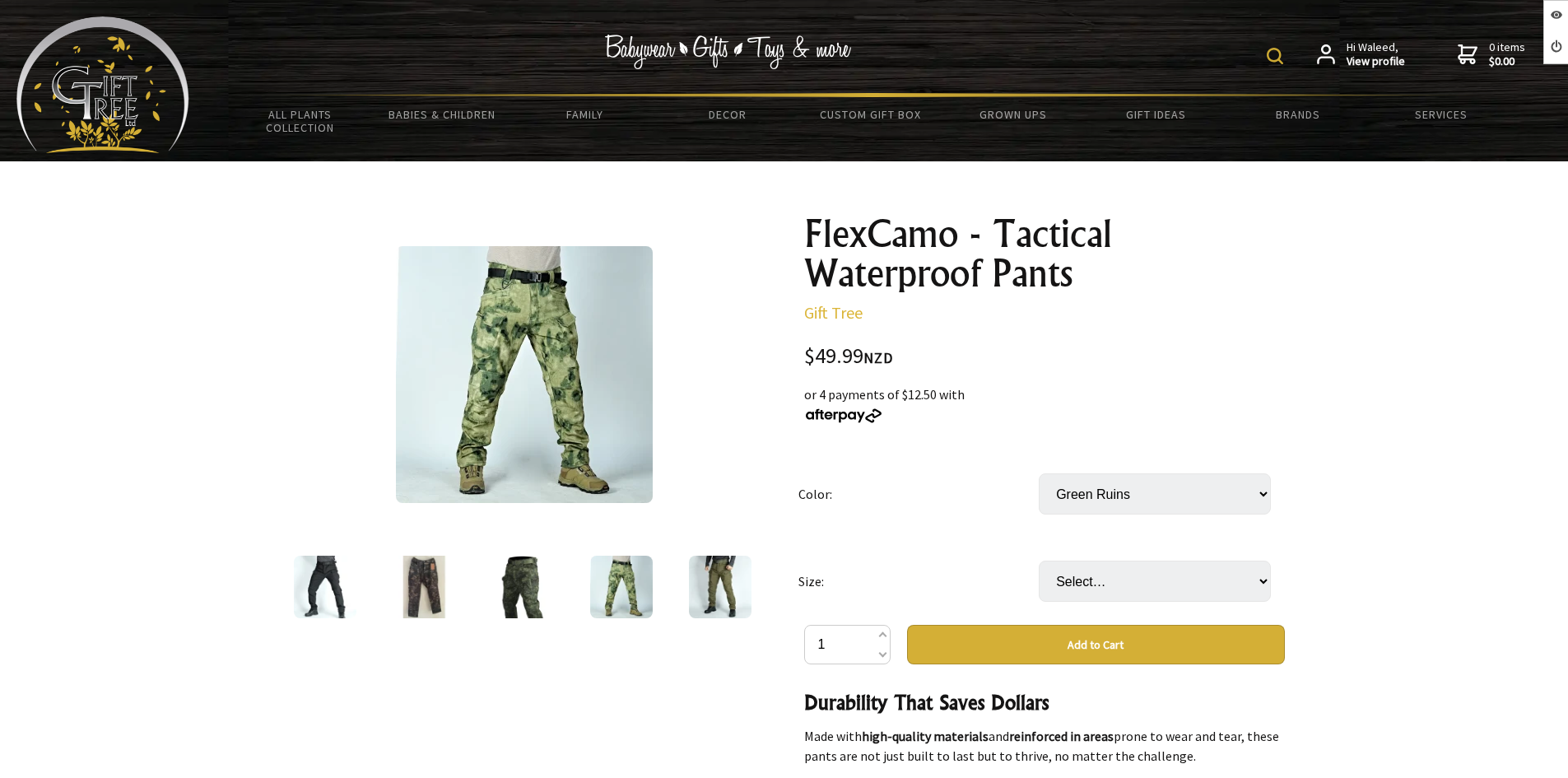
click at [709, 582] on img at bounding box center [720, 586] width 62 height 62
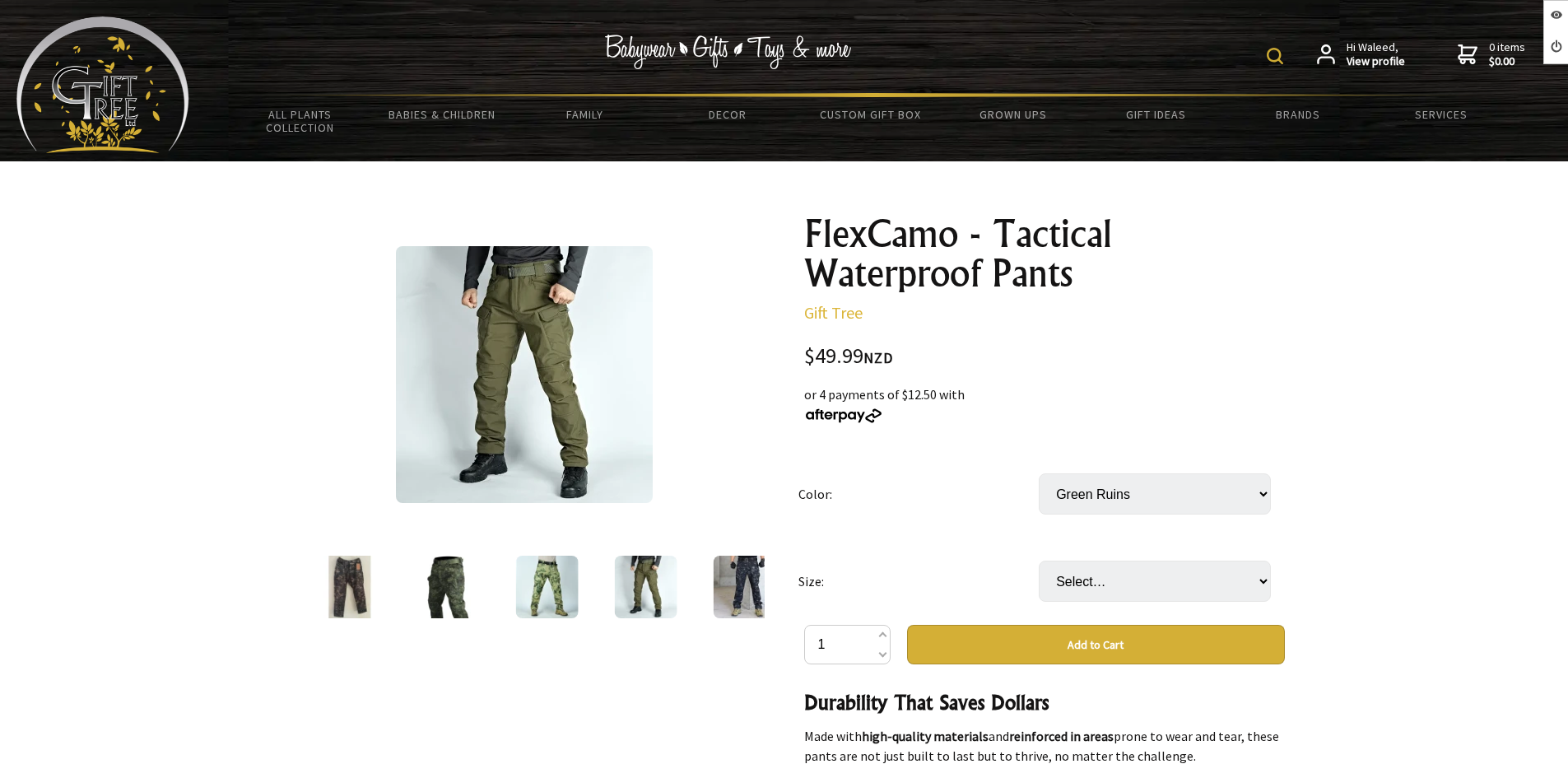
click at [709, 582] on div at bounding box center [744, 586] width 99 height 69
